Goal: Use online tool/utility: Utilize a website feature to perform a specific function

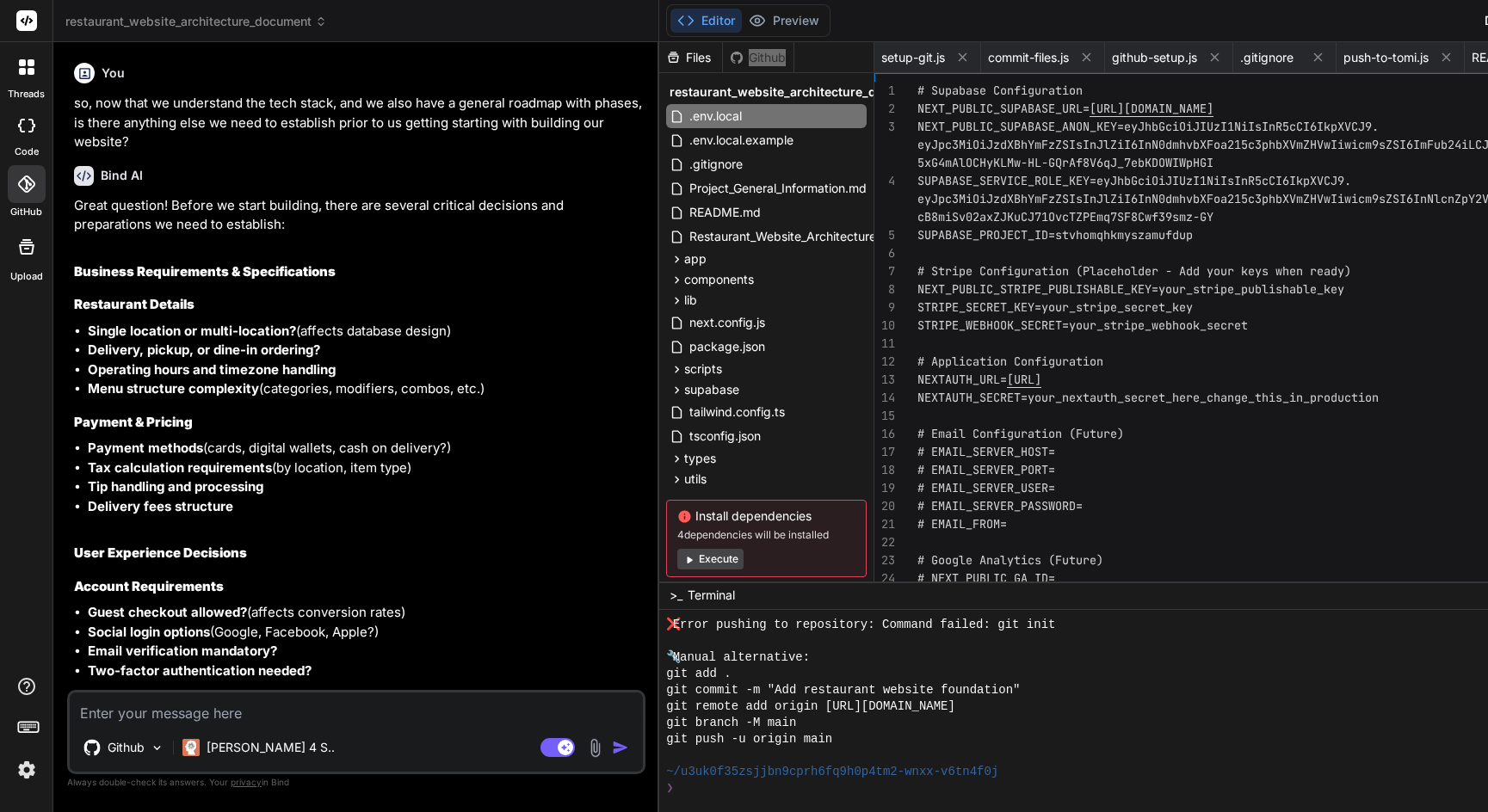
scroll to position [2927, 0]
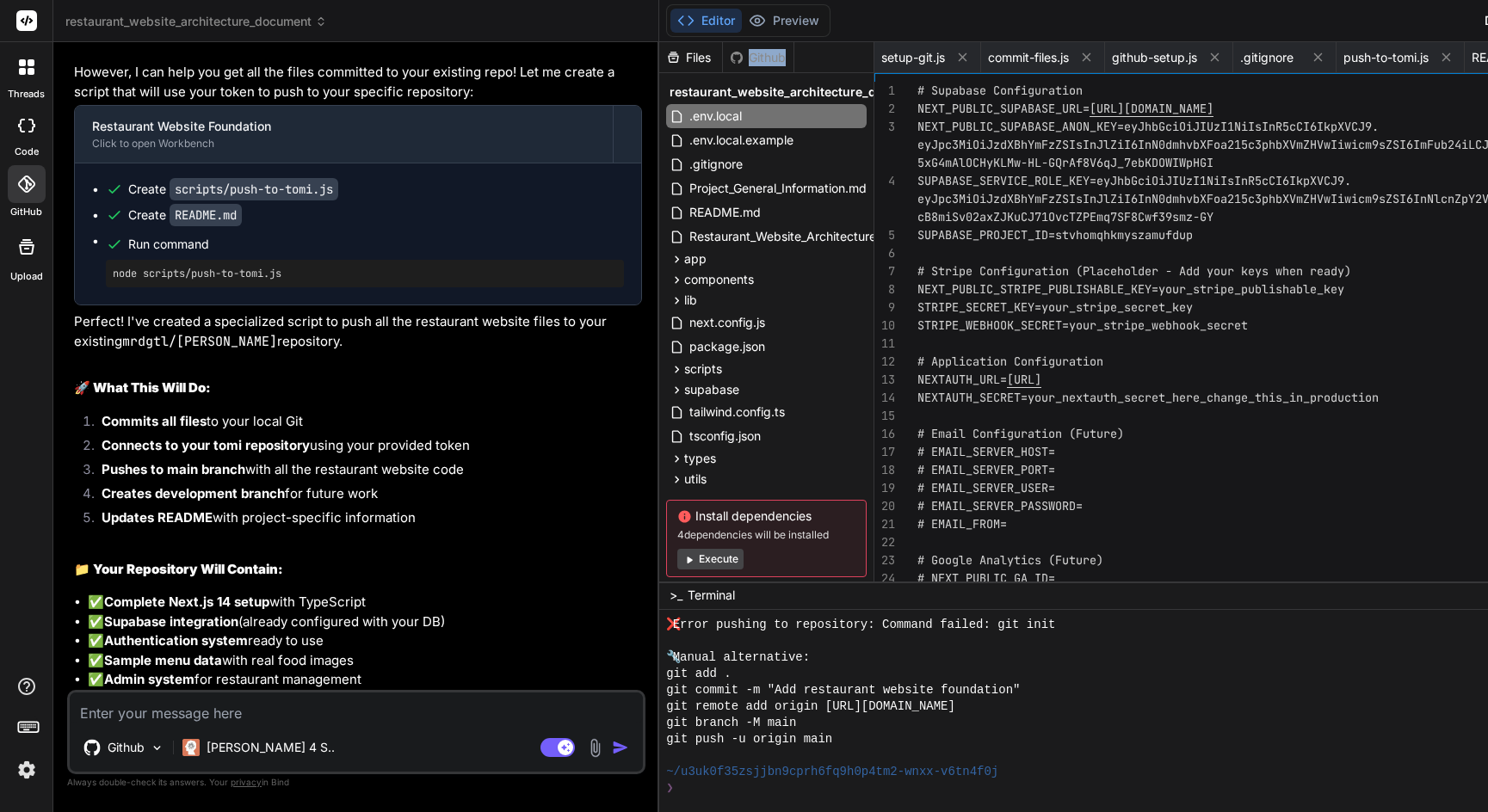
type textarea "x"
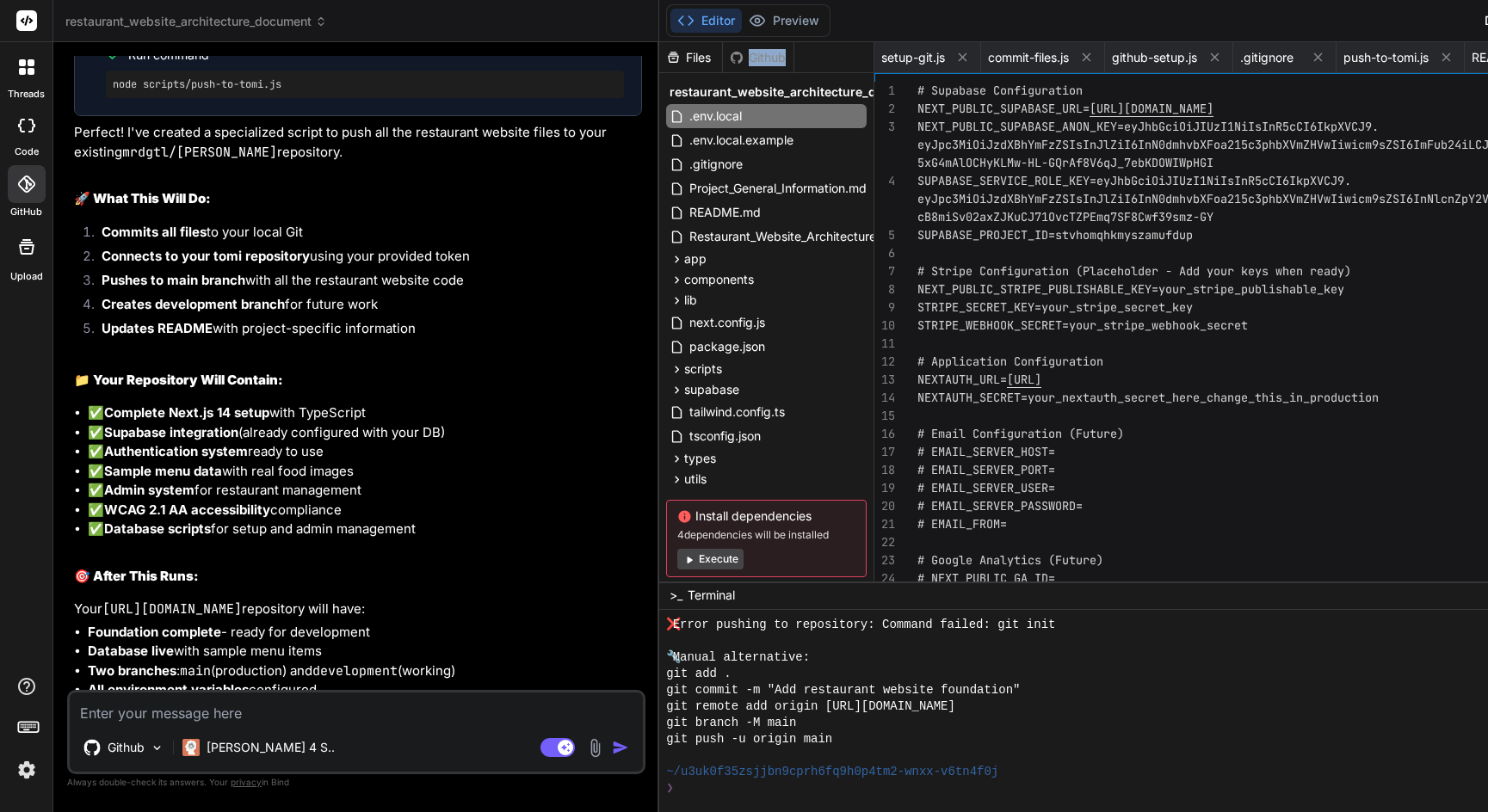
scroll to position [11157, 0]
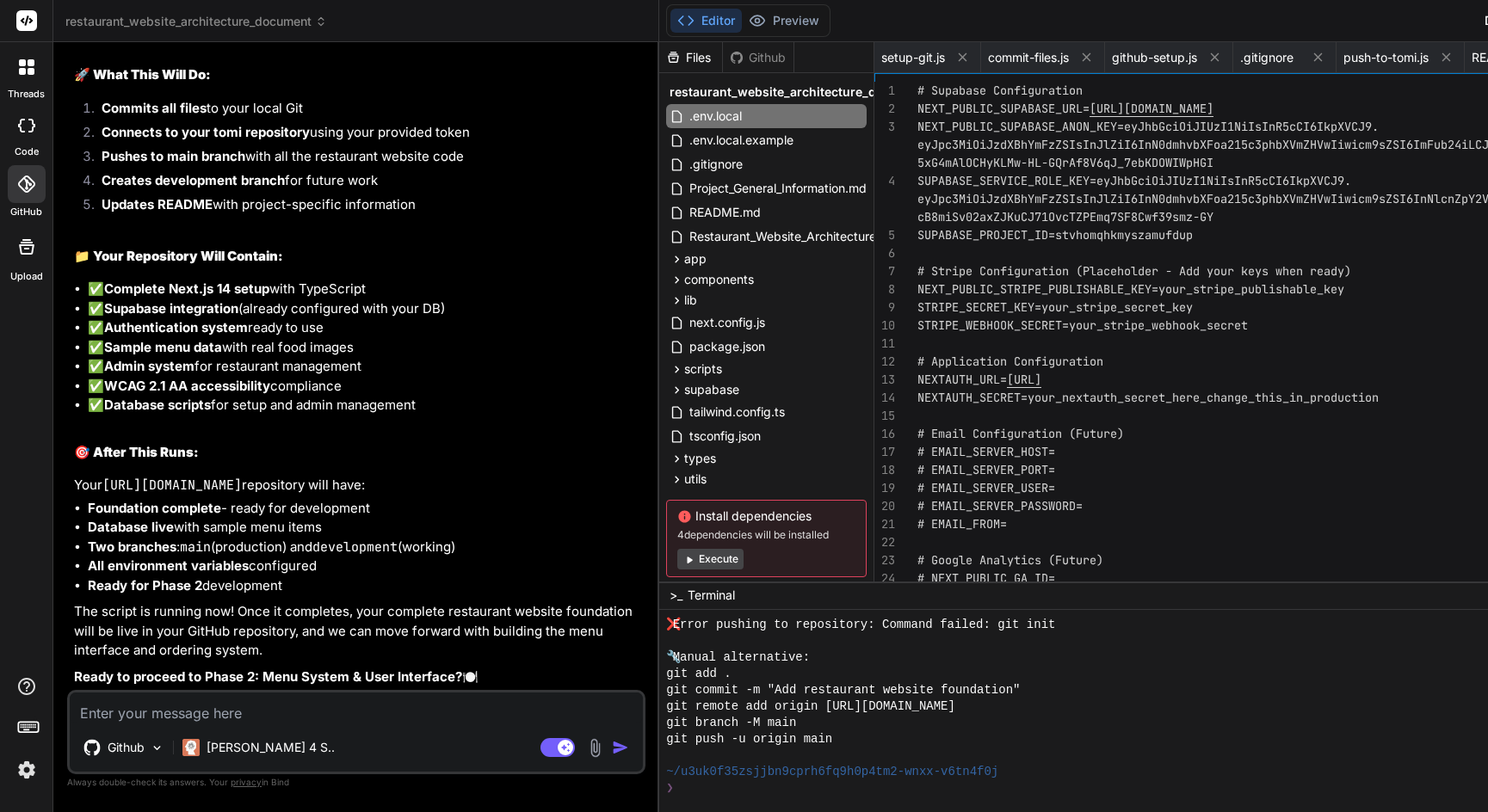
click at [380, 705] on textarea at bounding box center [356, 708] width 573 height 31
type textarea "i"
type textarea "x"
type textarea "i"
type textarea "x"
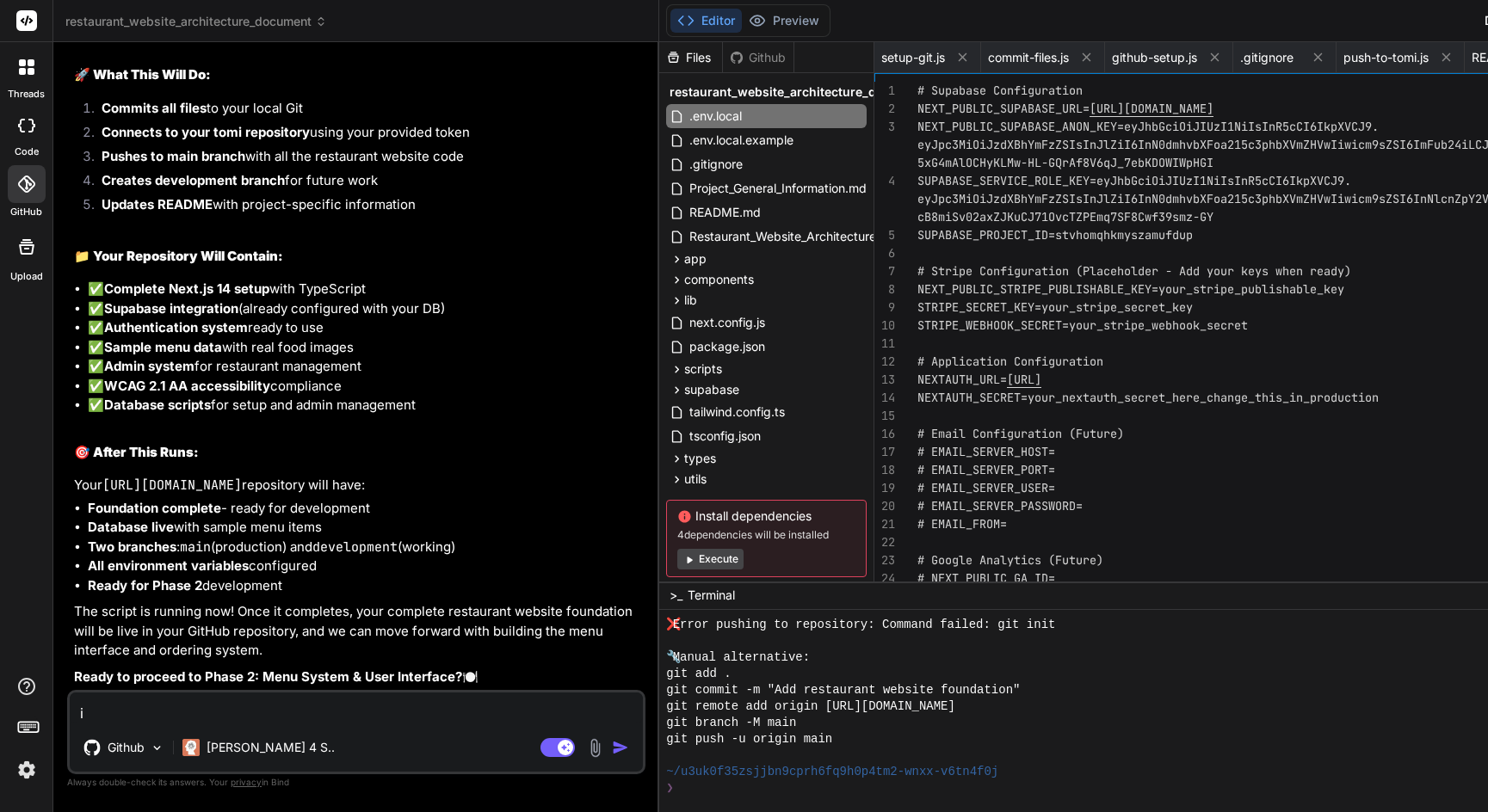
type textarea "i d"
type textarea "x"
type textarea "i do"
type textarea "x"
type textarea "i don"
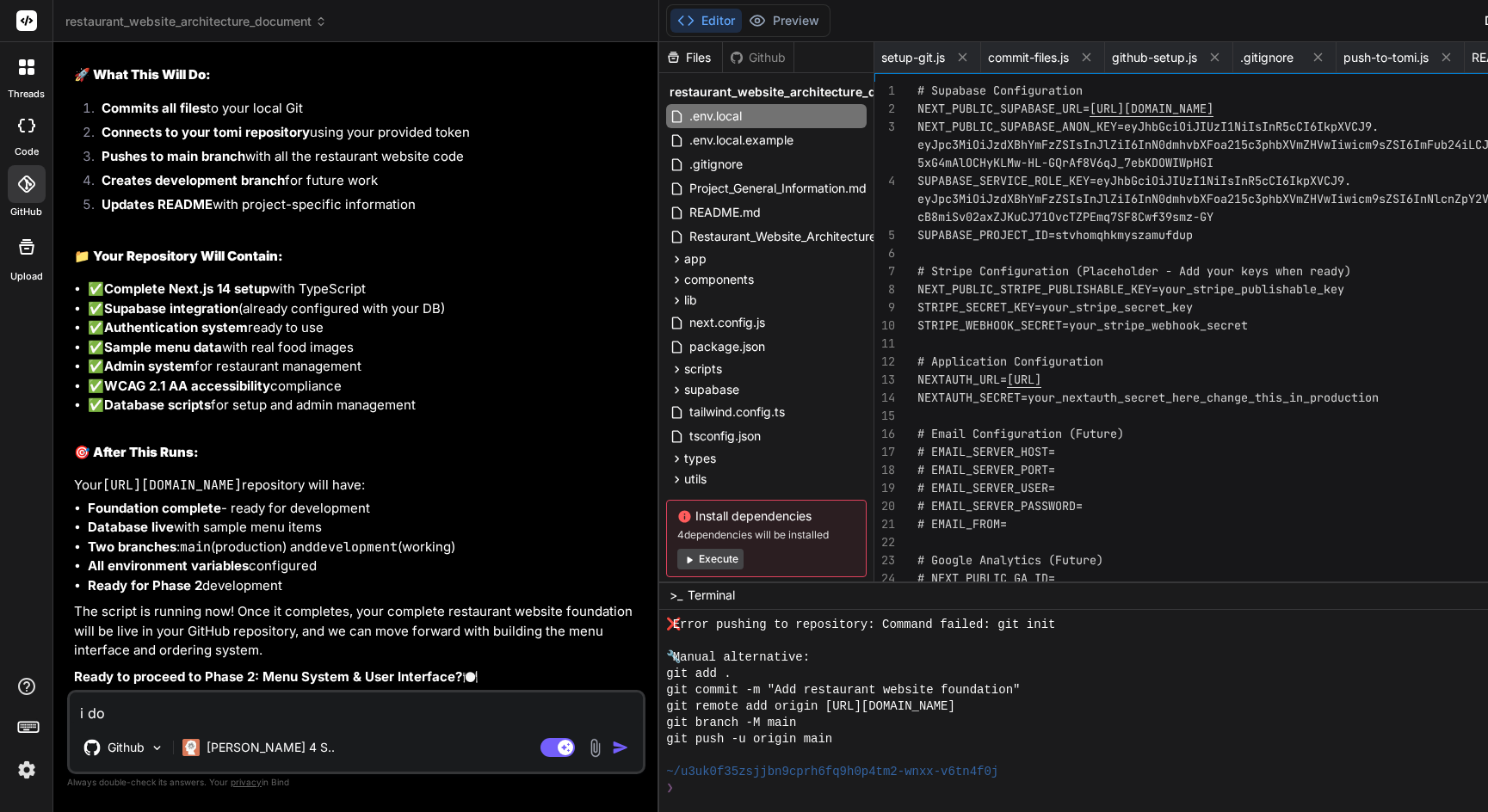
type textarea "x"
type textarea "i dont"
type textarea "x"
type textarea "i dont"
type textarea "x"
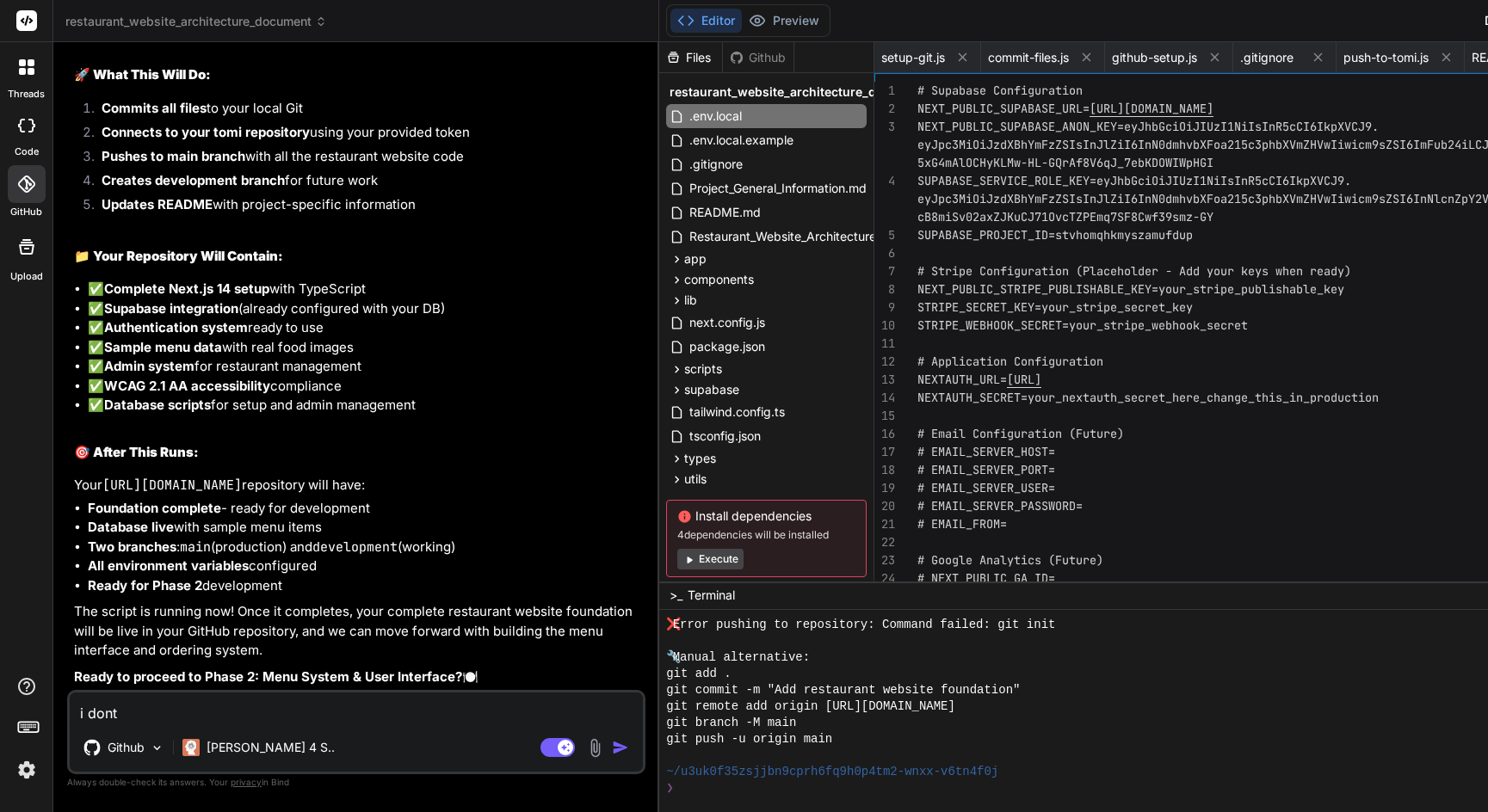
type textarea "i dont s"
type textarea "x"
type textarea "i dont se"
type textarea "x"
type textarea "i dont see"
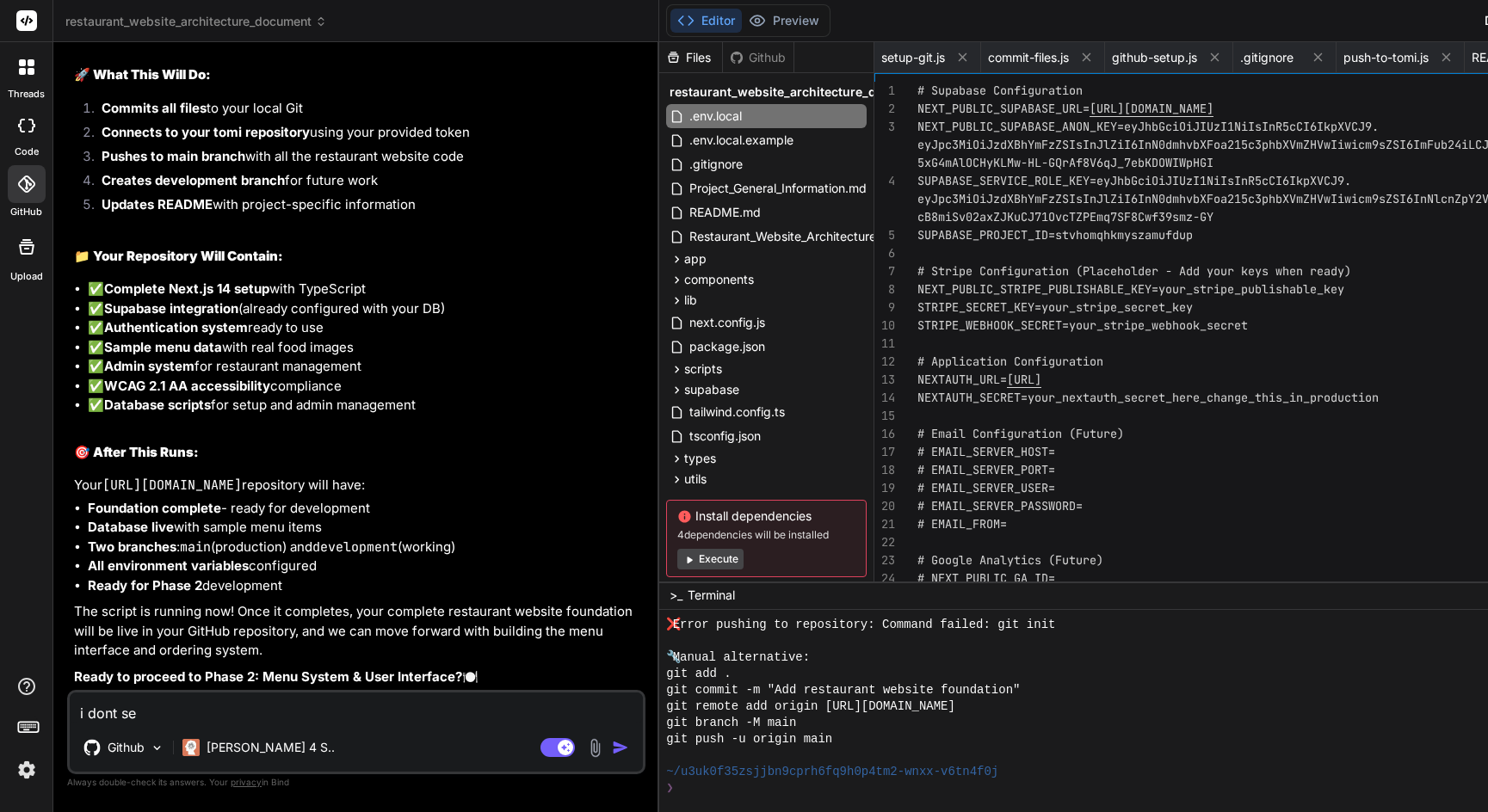
type textarea "x"
type textarea "i dont see"
type textarea "x"
type textarea "i dont see a"
type textarea "x"
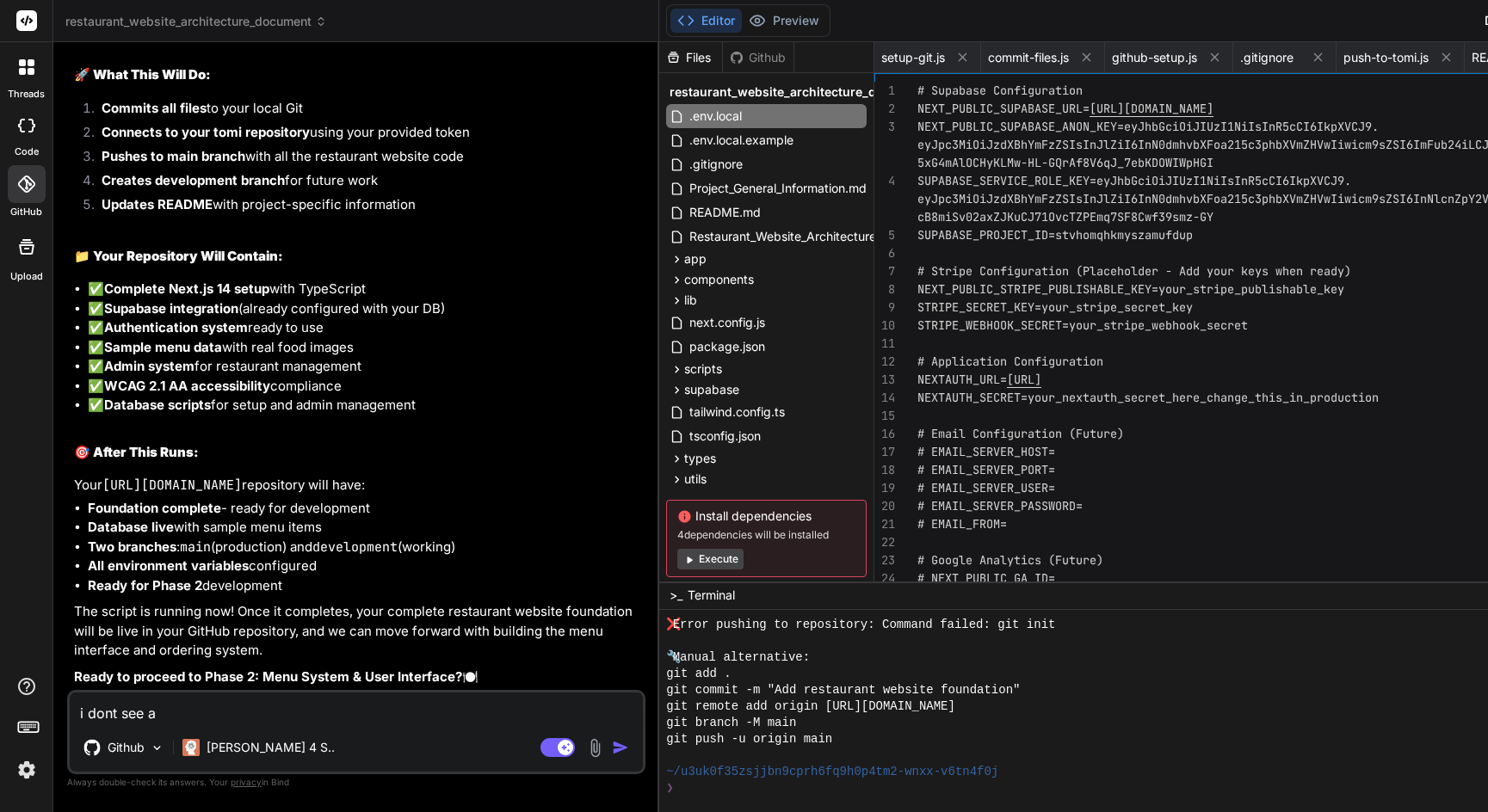
type textarea "i dont see an"
type textarea "x"
type textarea "i dont see any"
type textarea "x"
type textarea "i dont see anyt"
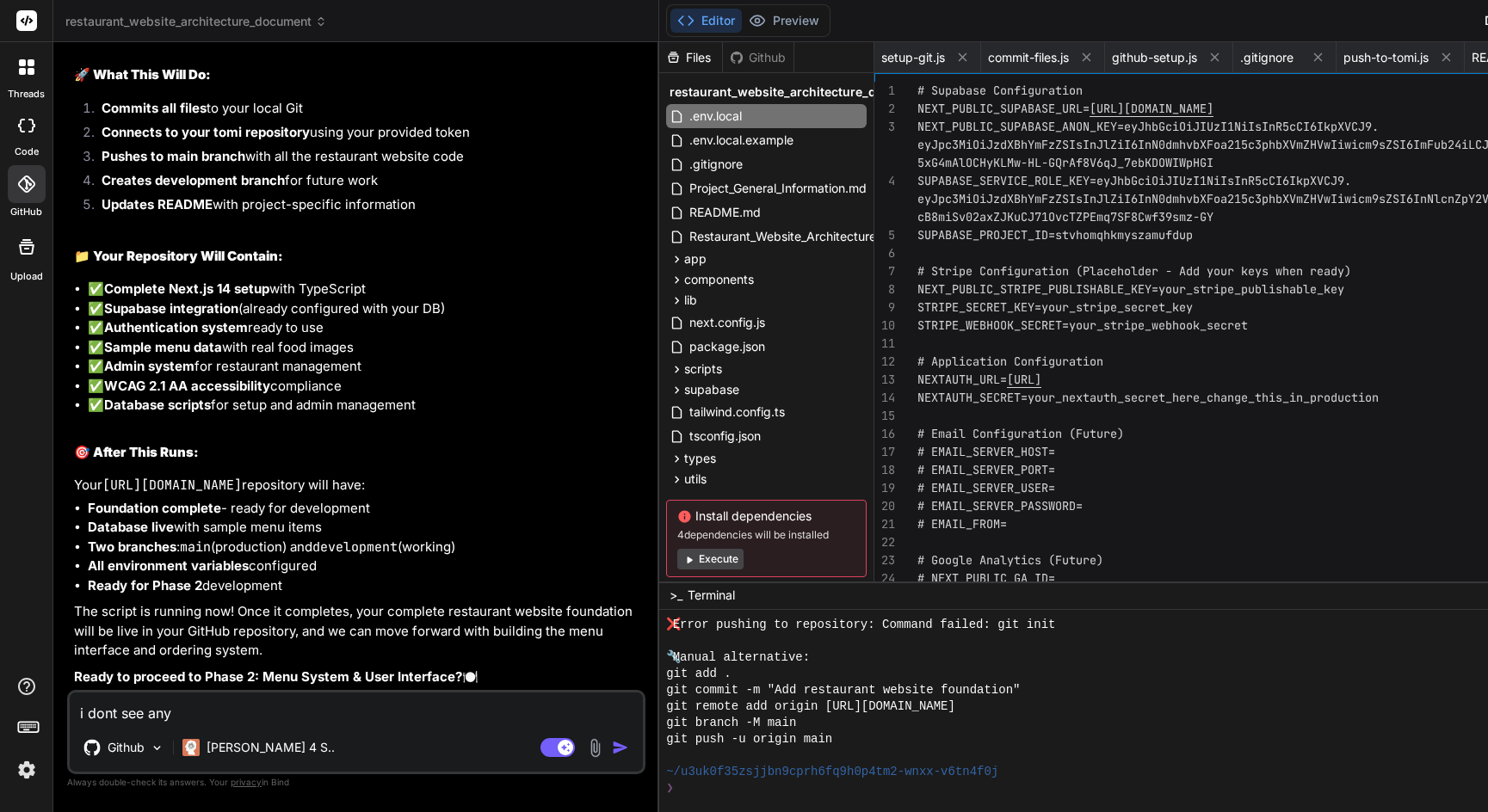
type textarea "x"
type textarea "i dont see anyth"
type textarea "x"
type textarea "i dont see anythi"
type textarea "x"
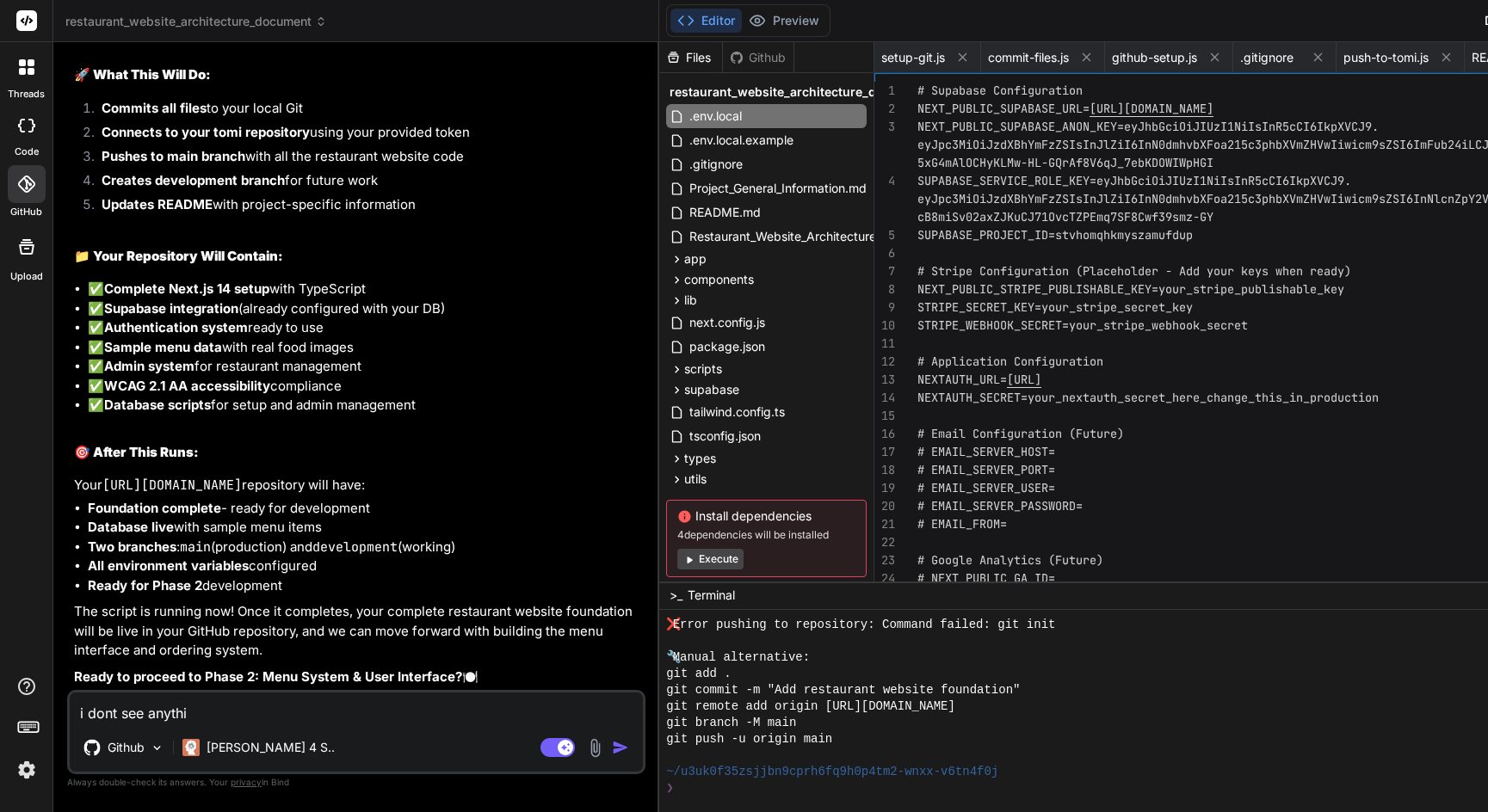
type textarea "i dont see anythin"
type textarea "x"
type textarea "i dont see anything"
type textarea "x"
type textarea "i dont see anything"
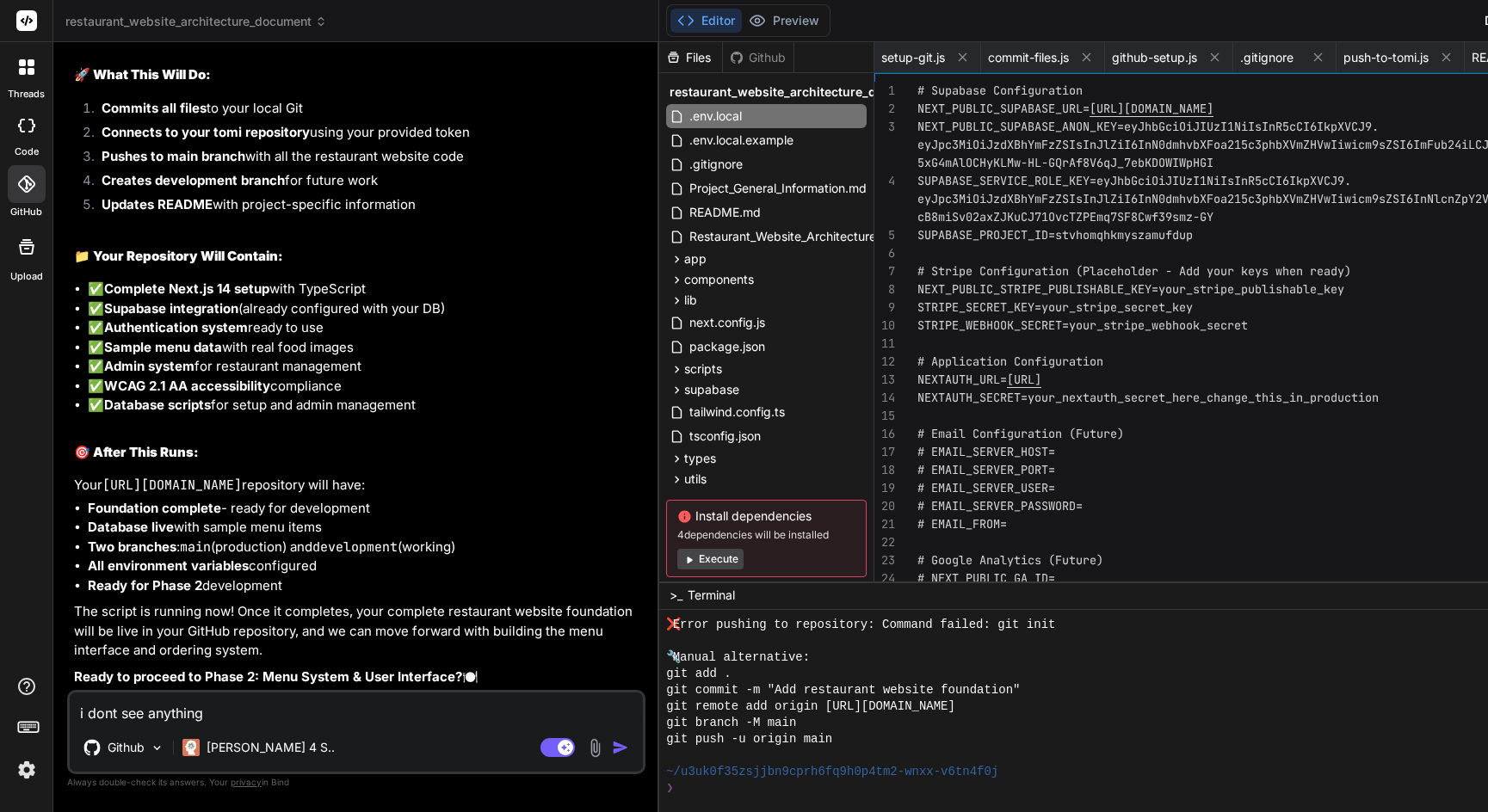
type textarea "x"
type textarea "i dont see anything i"
type textarea "x"
type textarea "i dont see anything in"
type textarea "x"
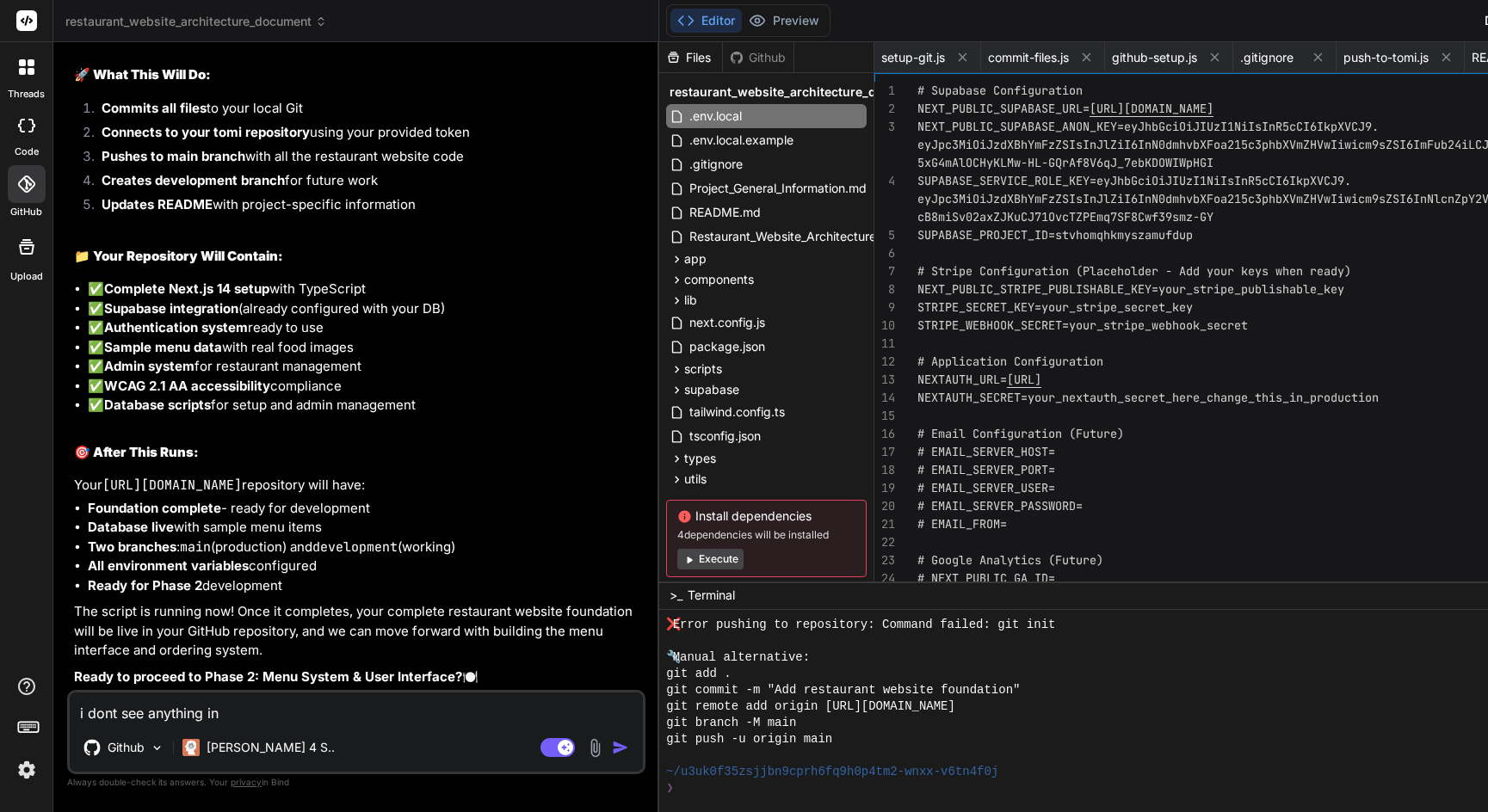
type textarea "i dont see anything in"
type textarea "x"
type textarea "i dont see anything in s"
type textarea "x"
type textarea "i dont see anything in su"
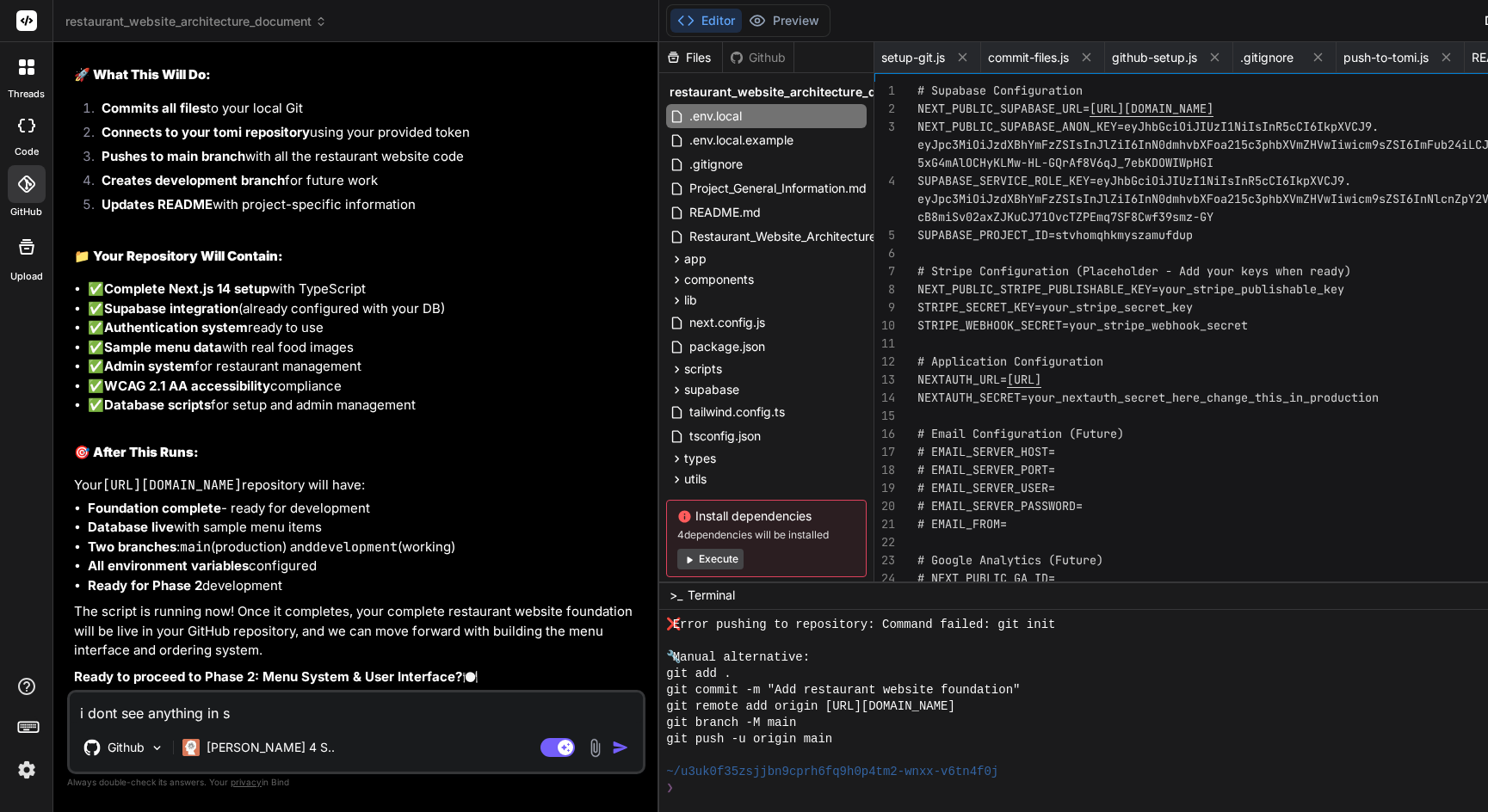
type textarea "x"
type textarea "i dont see anything in sup"
type textarea "x"
type textarea "i dont see anything in supa"
type textarea "x"
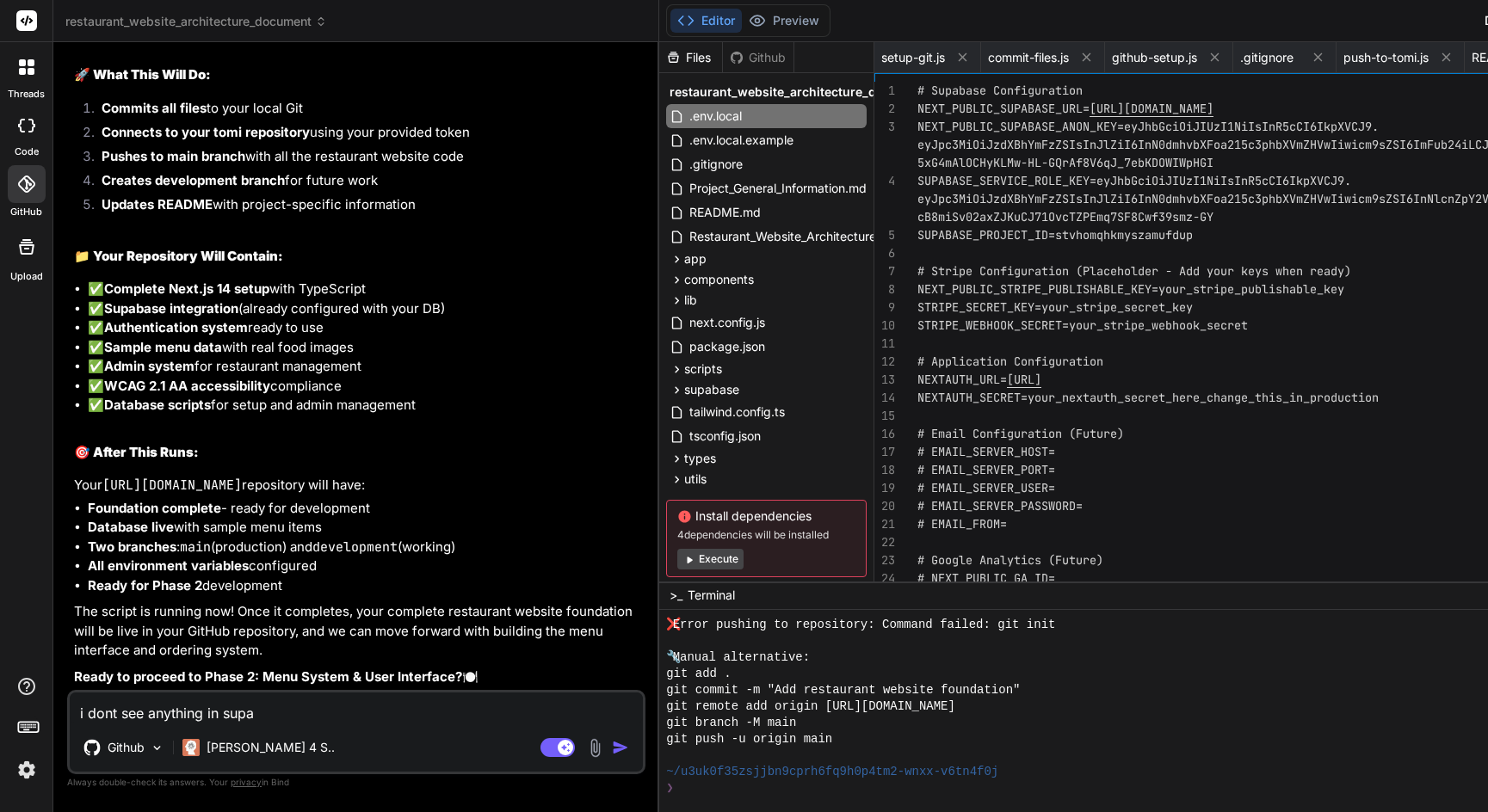
type textarea "i dont see anything in [PERSON_NAME]"
type textarea "x"
type textarea "i dont see anything in supaab"
type textarea "x"
type textarea "i dont see anything in [PERSON_NAME]"
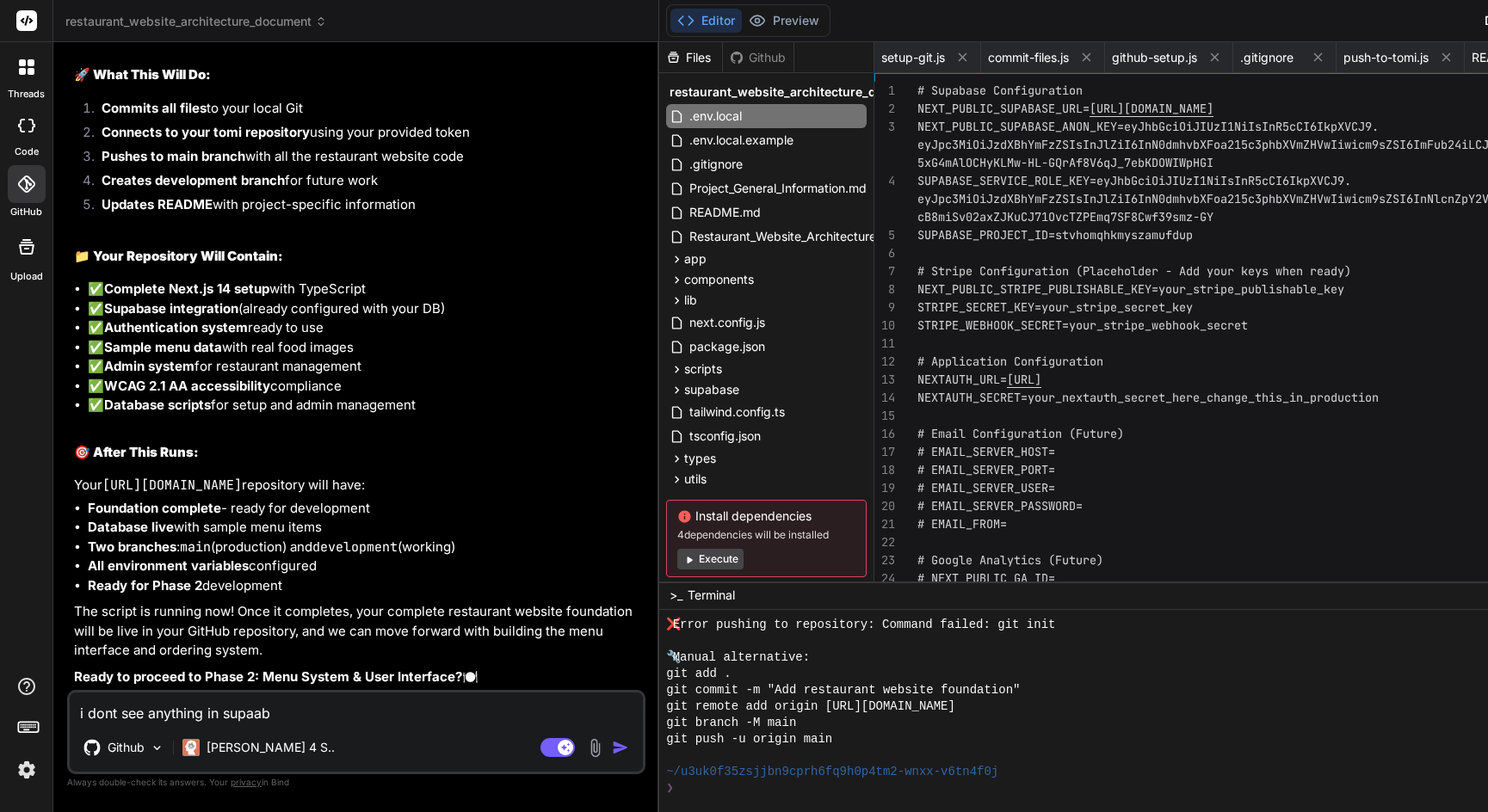
type textarea "x"
type textarea "i dont see anything in supa"
type textarea "x"
type textarea "i dont see anything in supab"
type textarea "x"
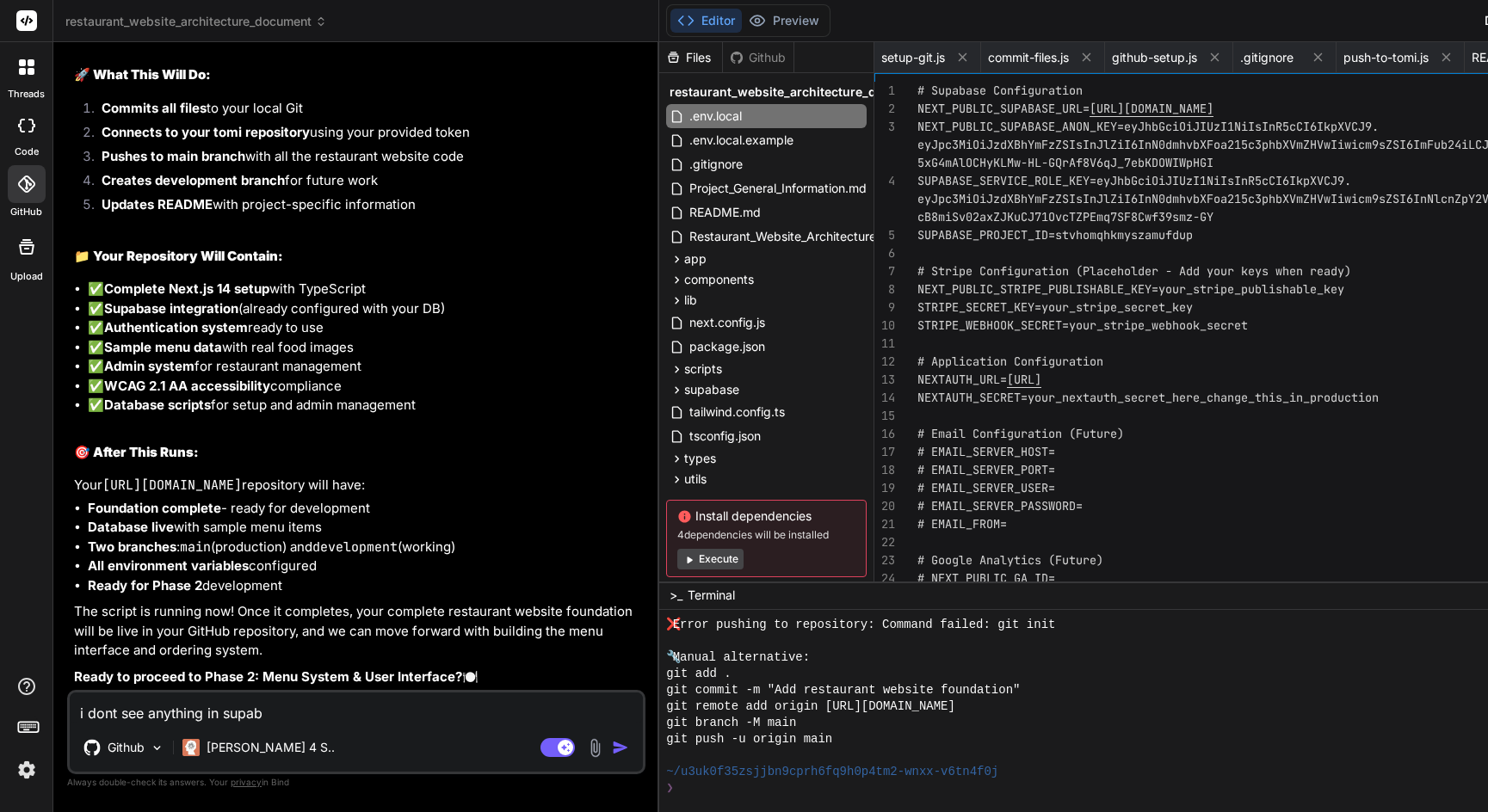
type textarea "i dont see anything in supaba"
type textarea "x"
type textarea "i dont see anything in supabas"
type textarea "x"
type textarea "i dont see anything in supabase"
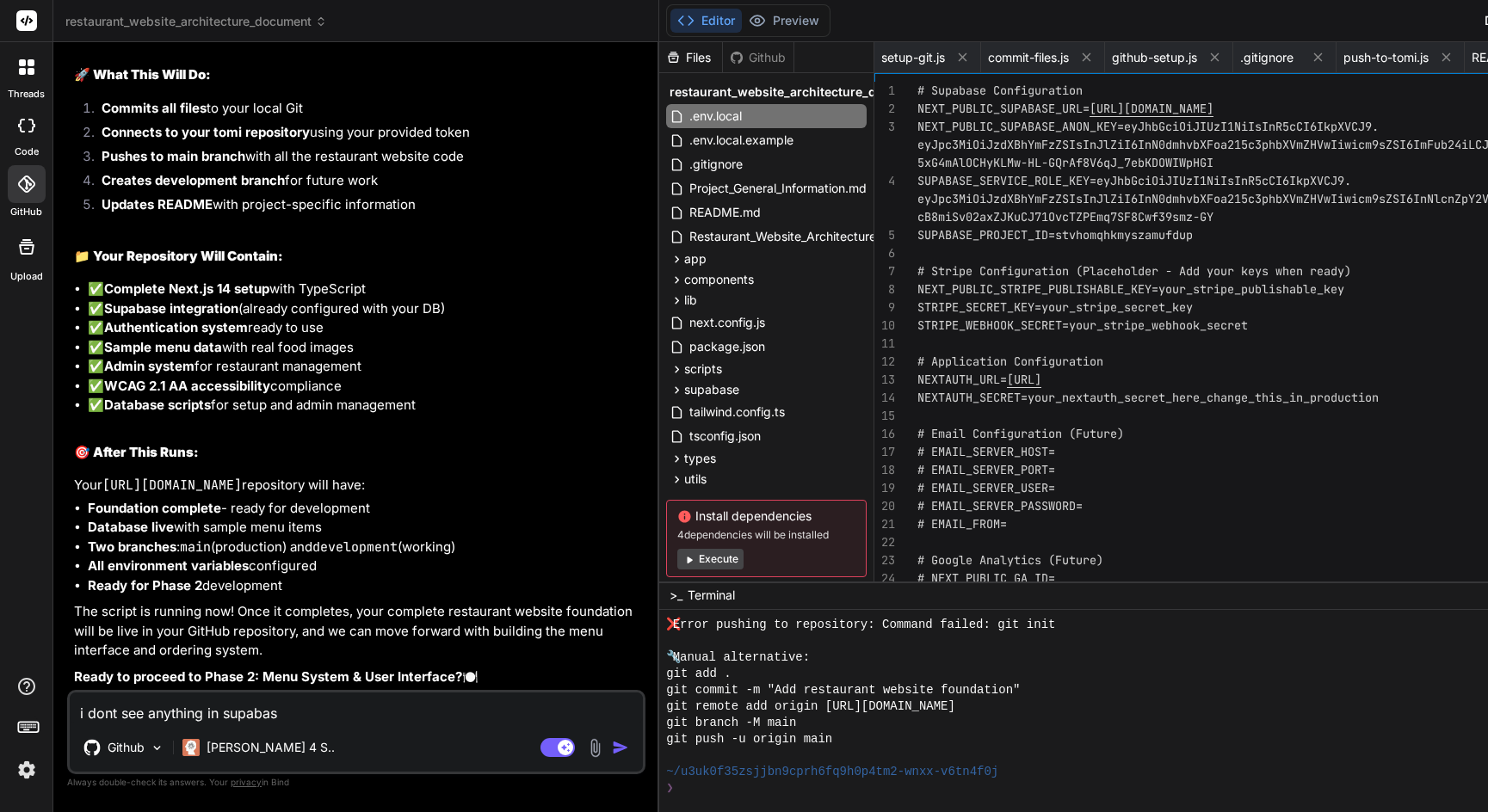
type textarea "x"
type textarea "i dont see anything in supabase"
type textarea "x"
type textarea "i dont see anything in supabase o"
type textarea "x"
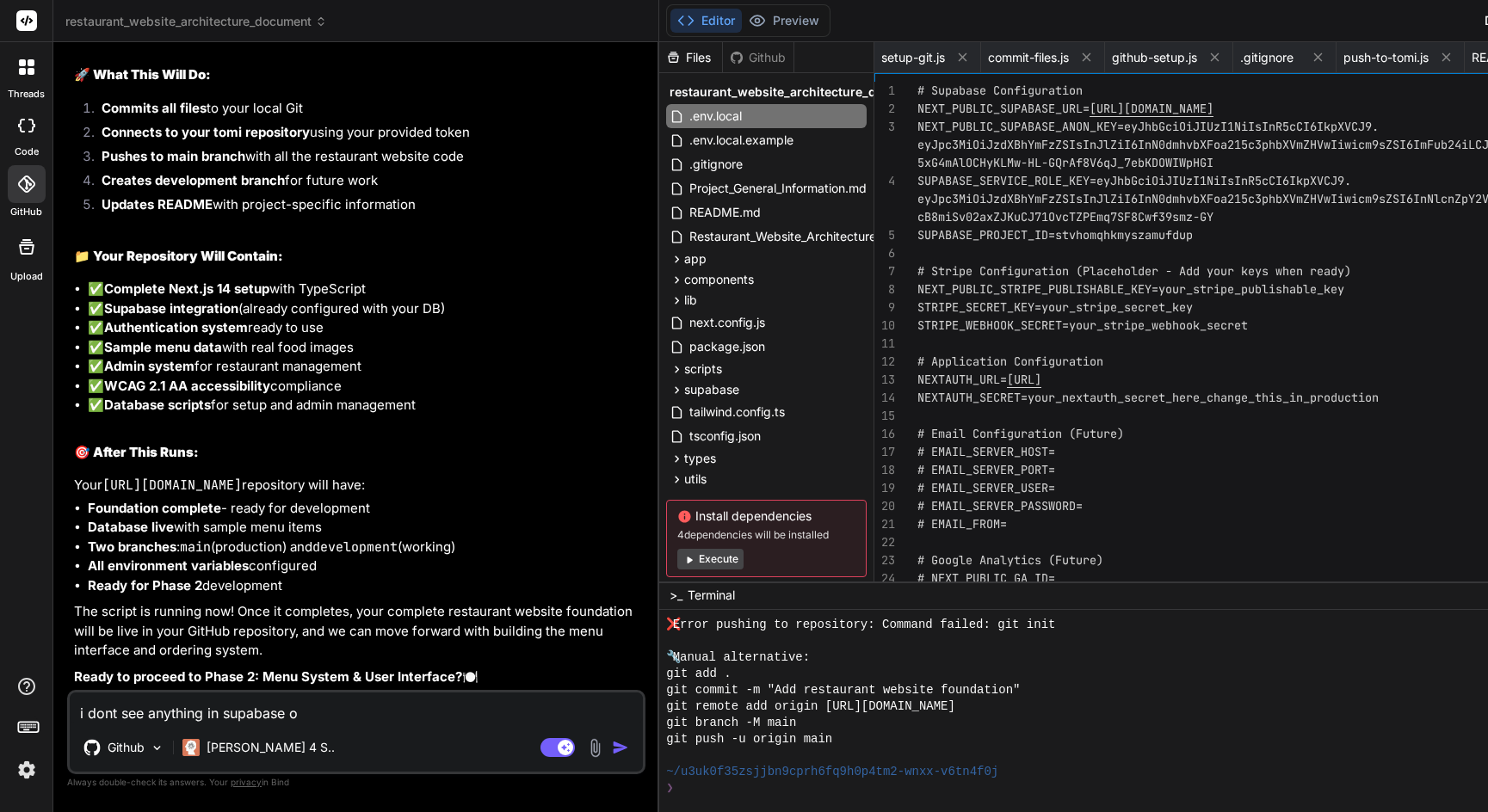
type textarea "i dont see anything in supabase or"
type textarea "x"
type textarea "i dont see anything in supabase or"
type textarea "x"
type textarea "i dont see anything in supabase or g"
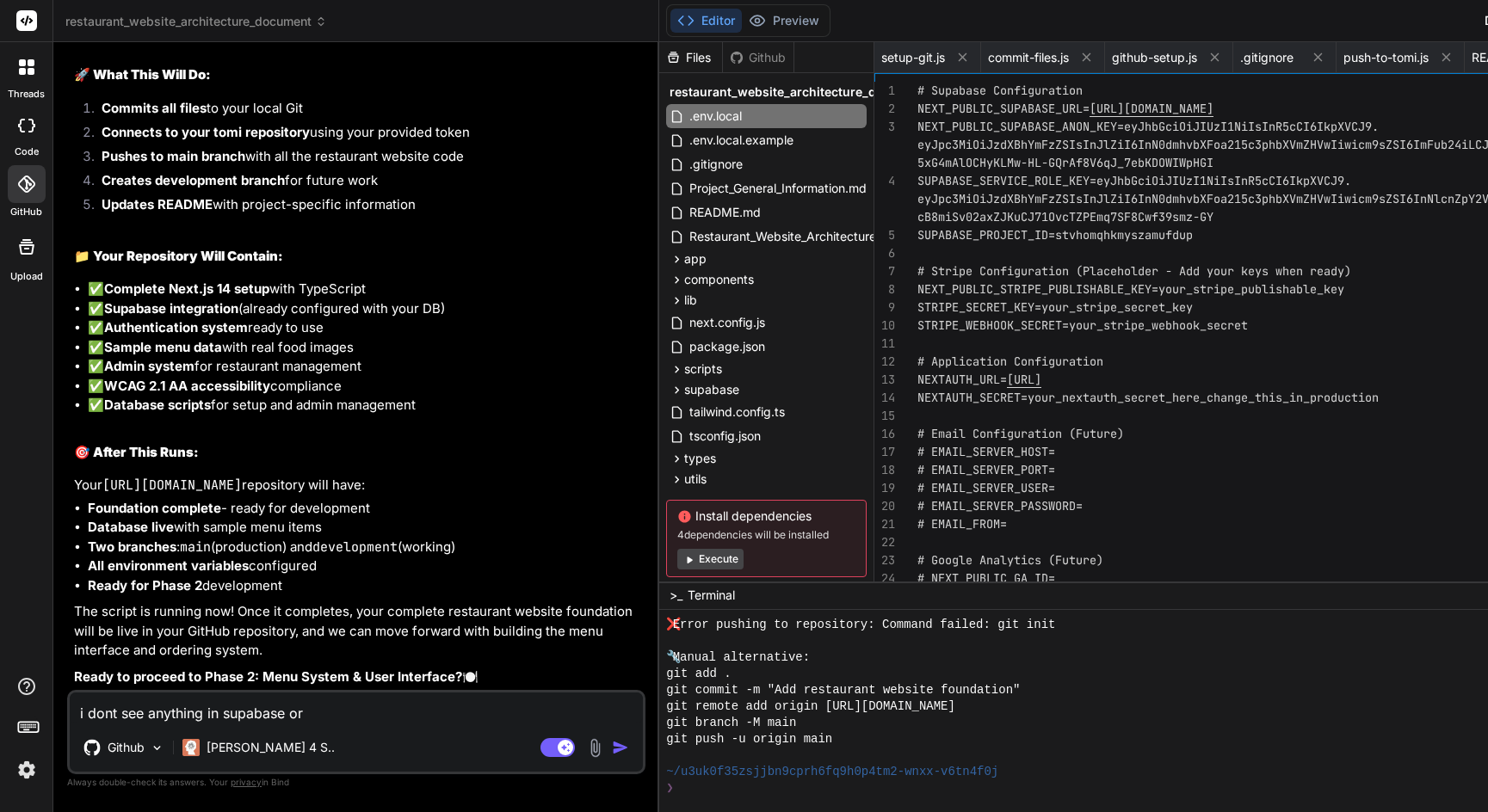
type textarea "x"
type textarea "i dont see anything in supabase or gi"
type textarea "x"
type textarea "i dont see anything in supabase or git"
type textarea "x"
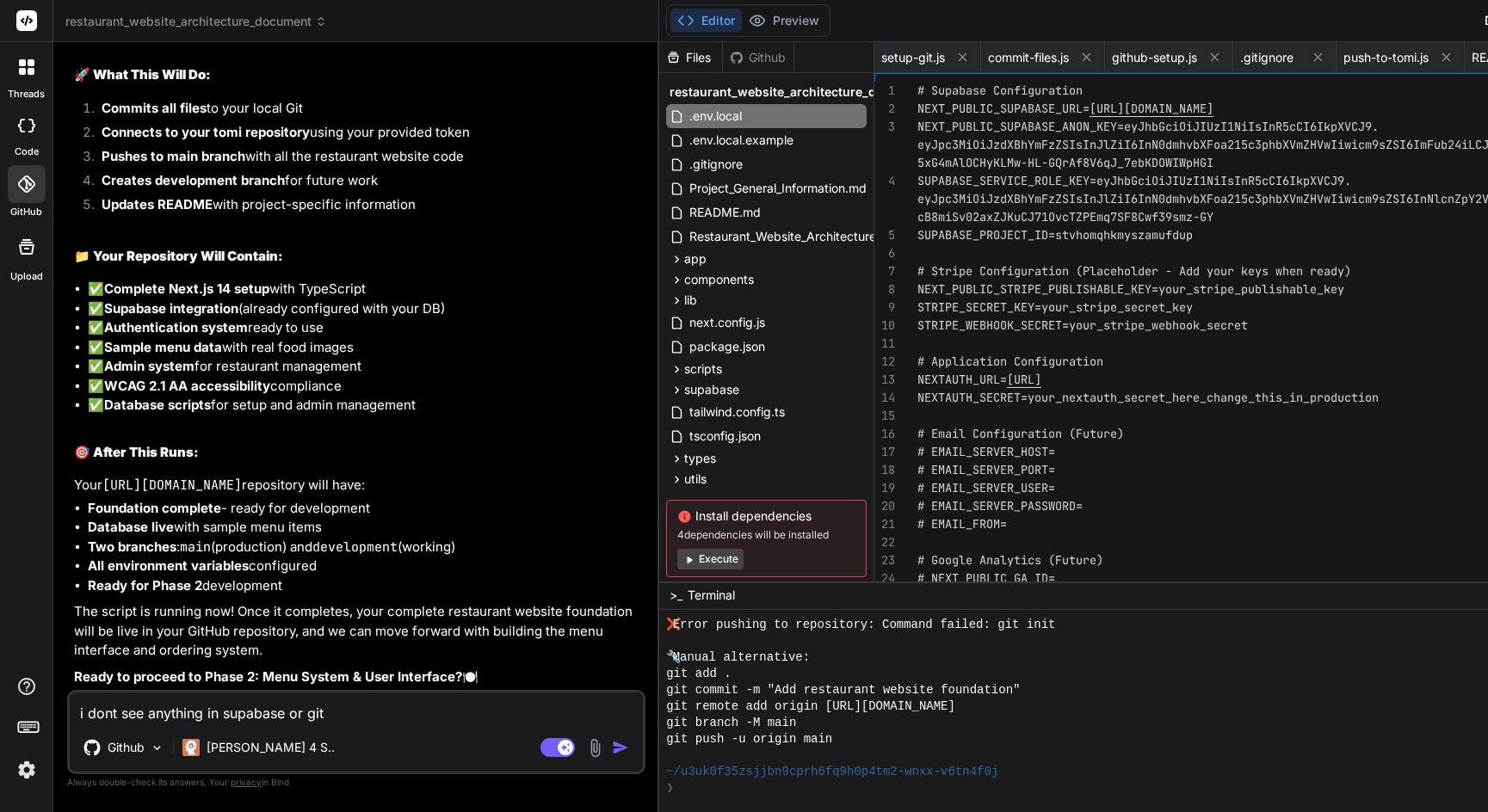
type textarea "i dont see anything in supabase or gith"
type textarea "x"
type textarea "i dont see anything in supabase or githu"
type textarea "x"
type textarea "i dont see anything in supabase or github"
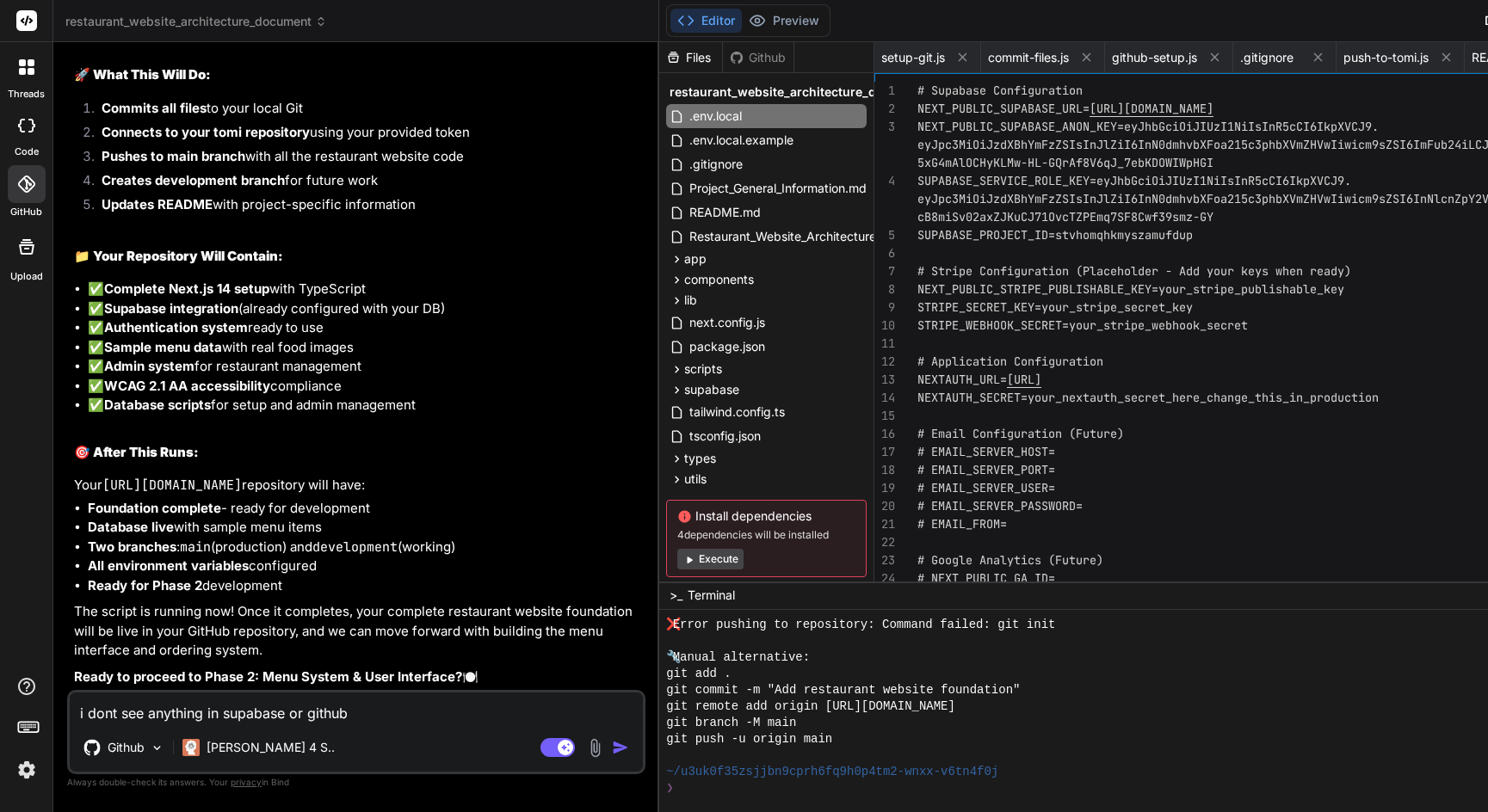
type textarea "x"
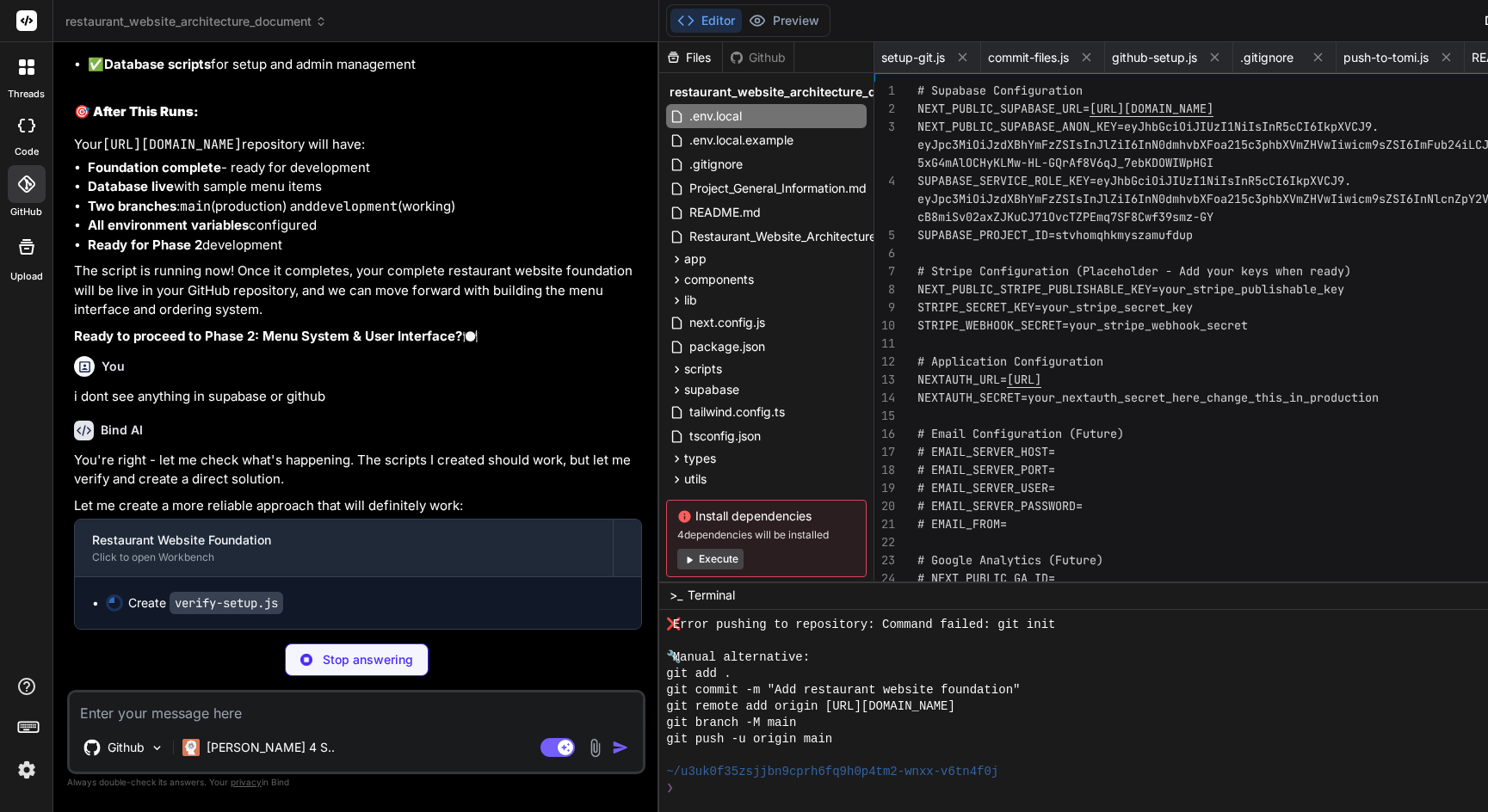
scroll to position [11498, 0]
type textarea "x"
type textarea "verifyAndSetup()"
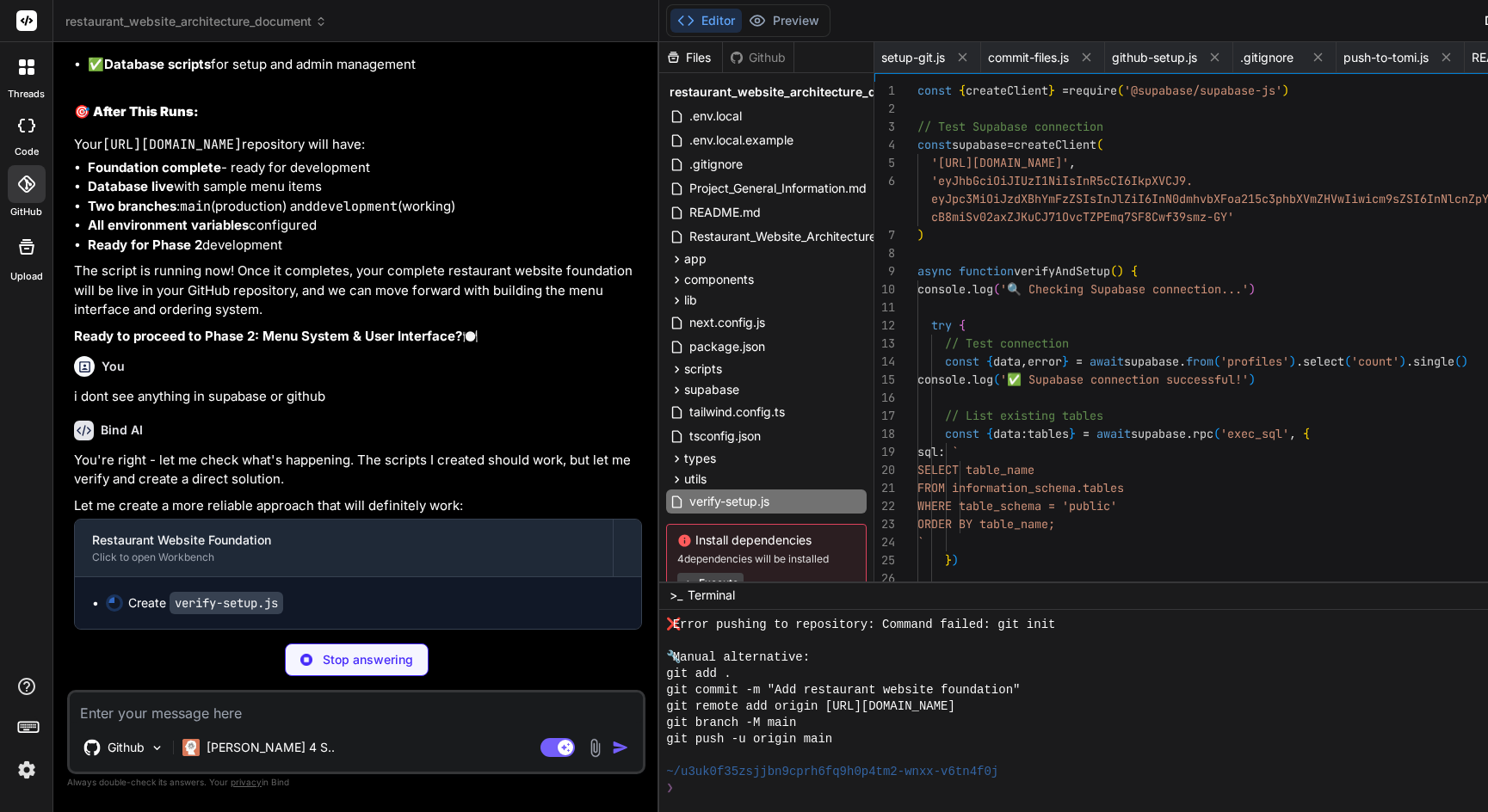
scroll to position [18, 0]
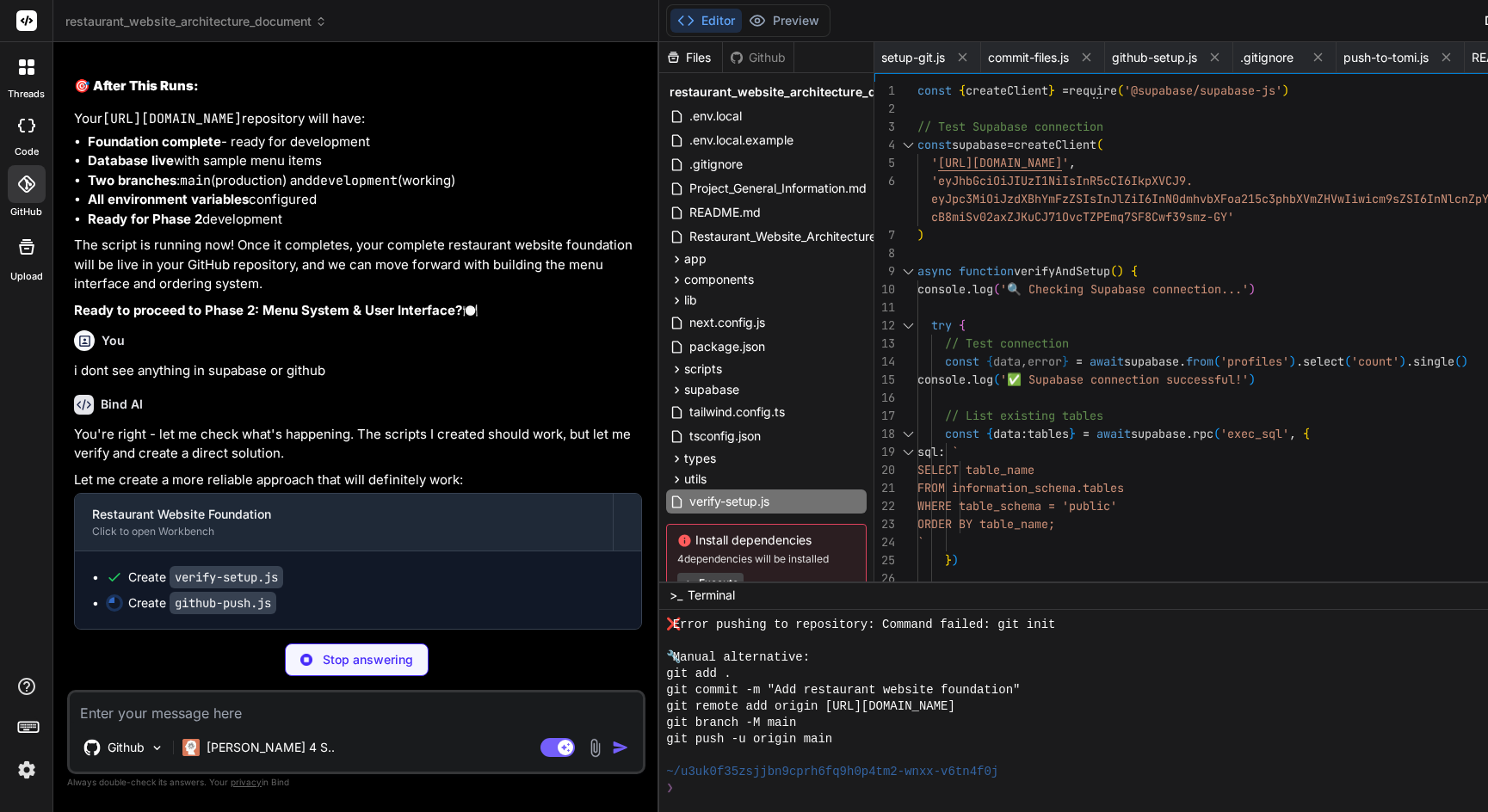
type textarea "x"
type textarea "console.log('📂 Repository: [URL][DOMAIN_NAME]') console.log('✅ All restaurant w…"
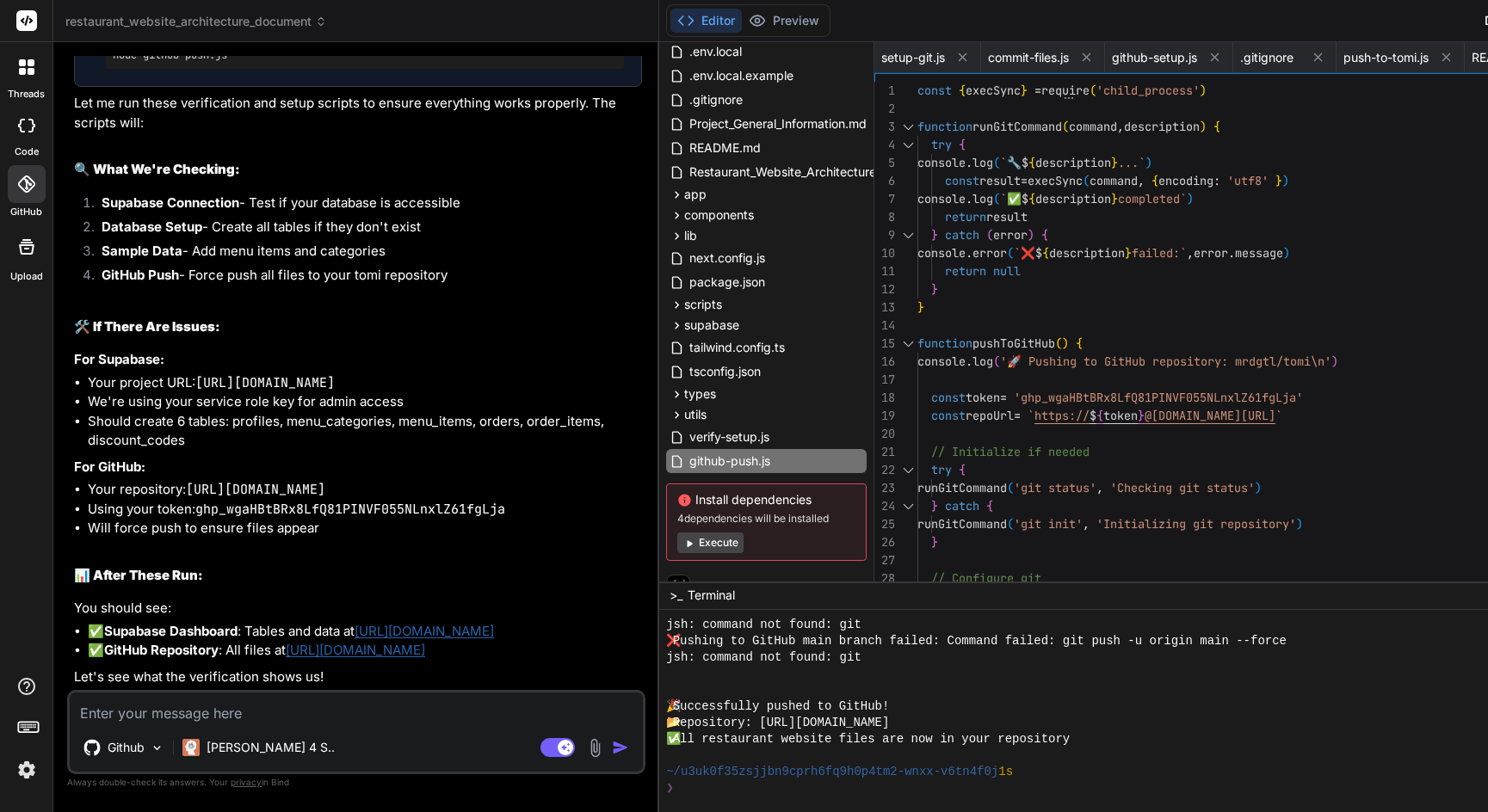
scroll to position [85, 0]
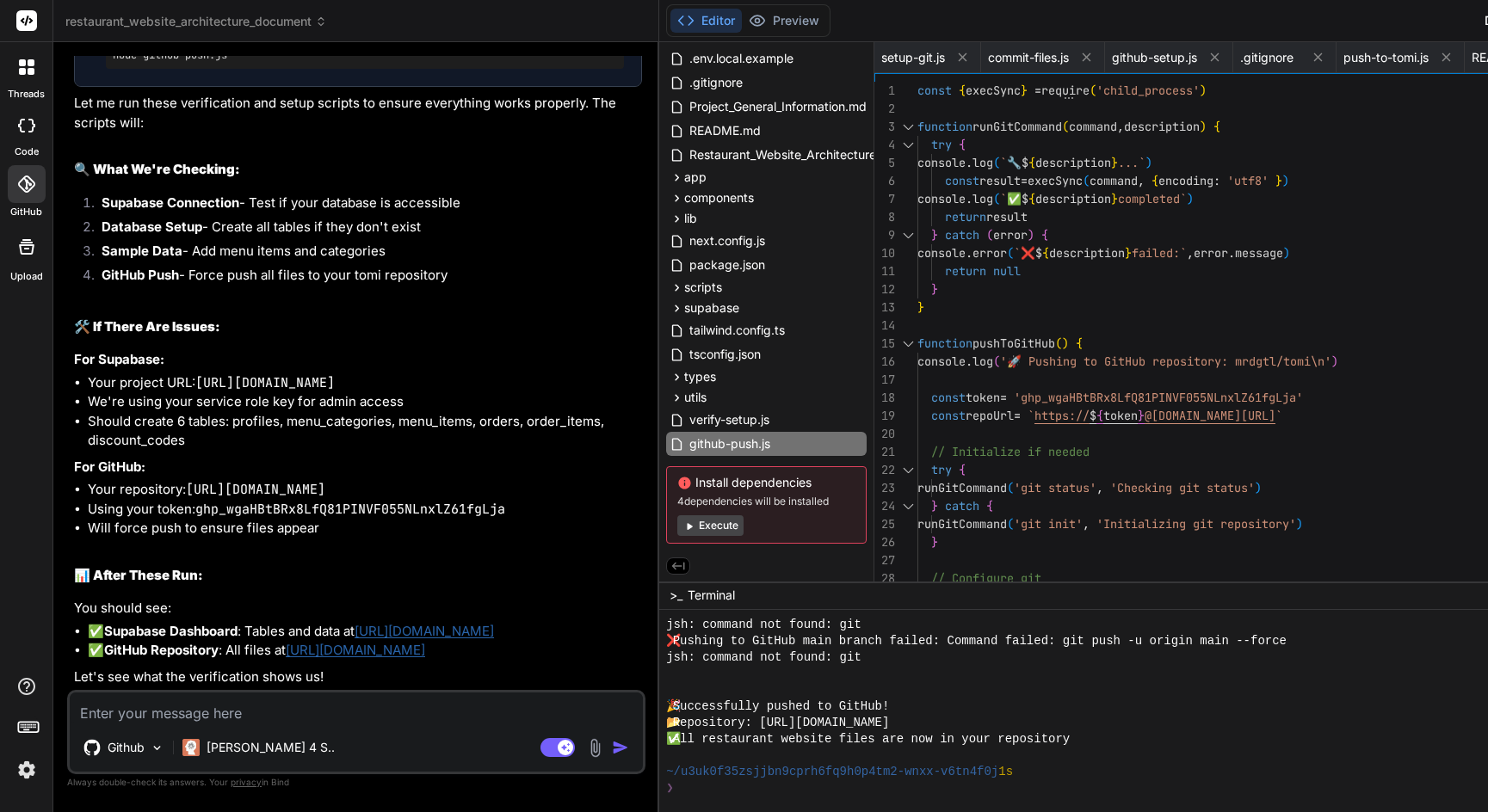
click at [744, 521] on button "Execute" at bounding box center [711, 525] width 66 height 21
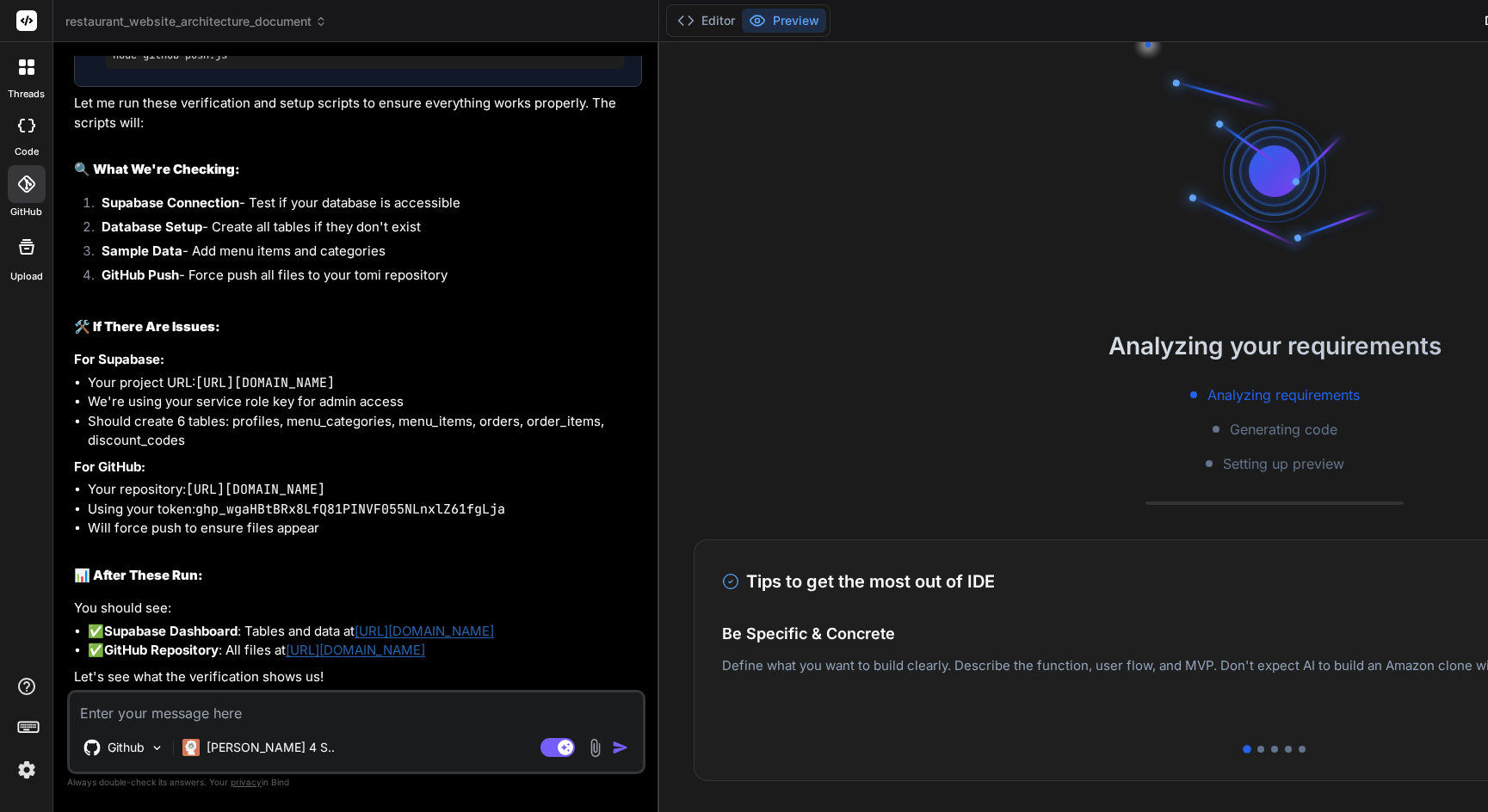
scroll to position [4185, 0]
type textarea "x"
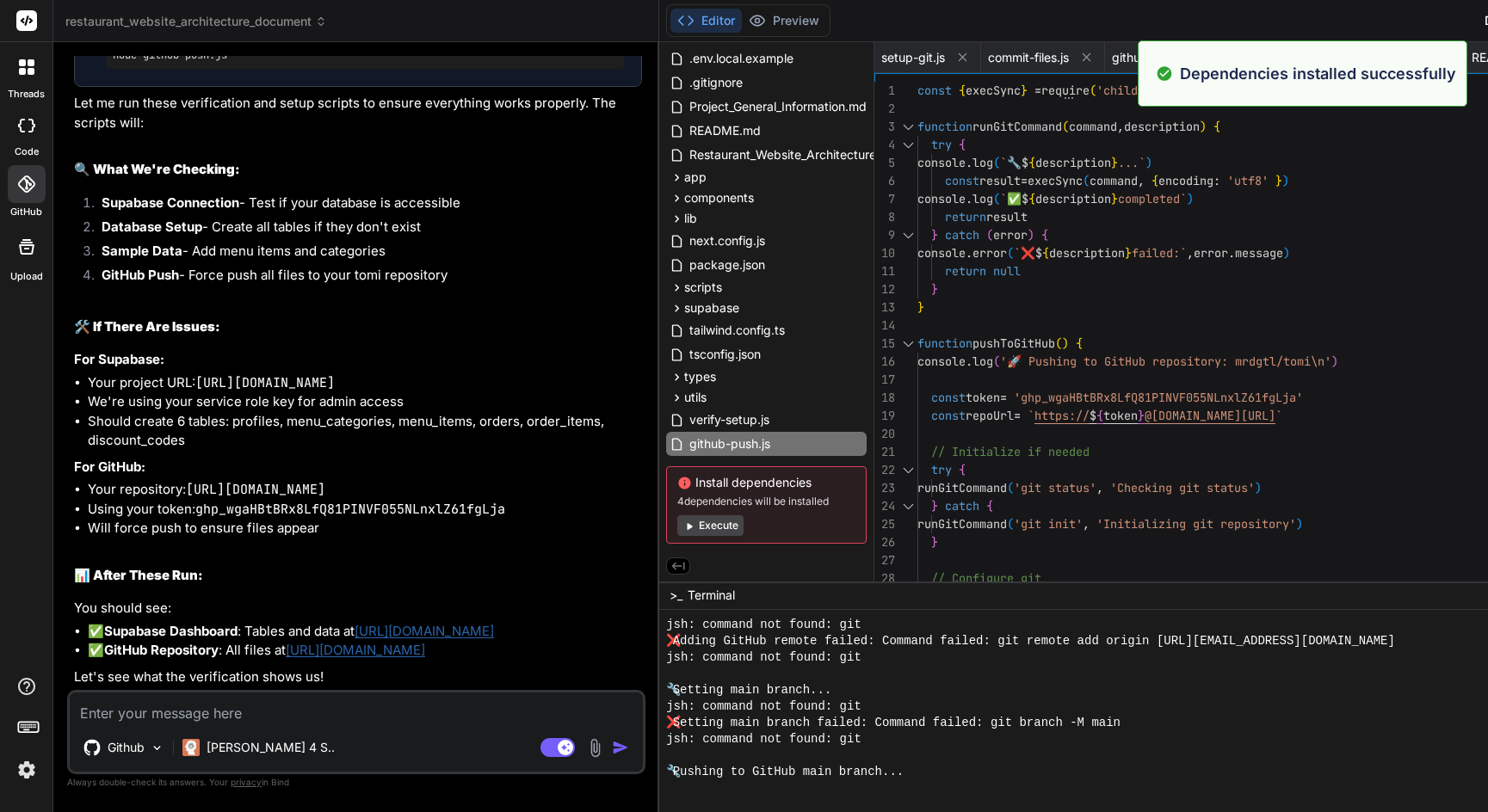
scroll to position [5067, 0]
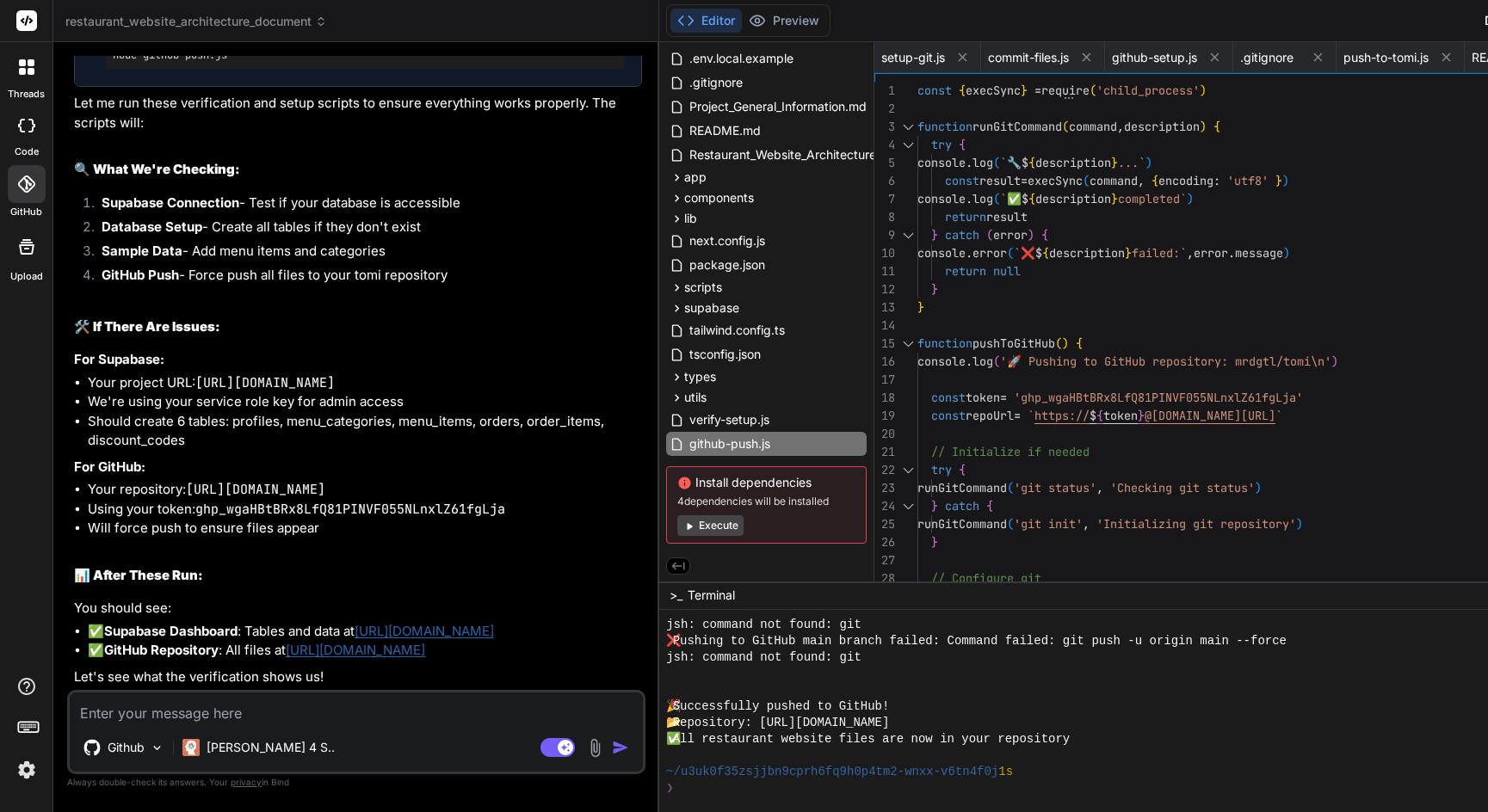
click at [742, 20] on button "Editor" at bounding box center [706, 21] width 71 height 24
